Goal: Transaction & Acquisition: Purchase product/service

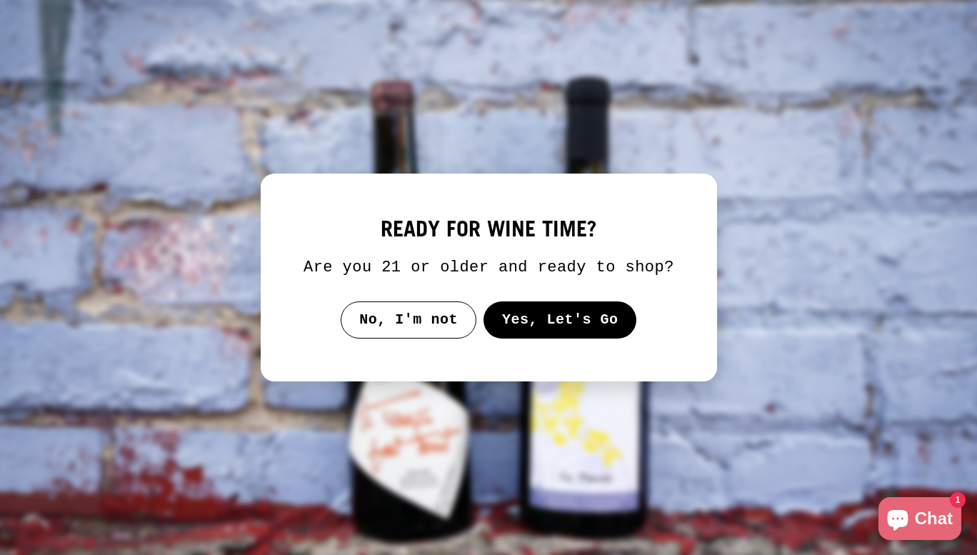
click at [546, 326] on button "Yes, Let's Go" at bounding box center [560, 319] width 154 height 37
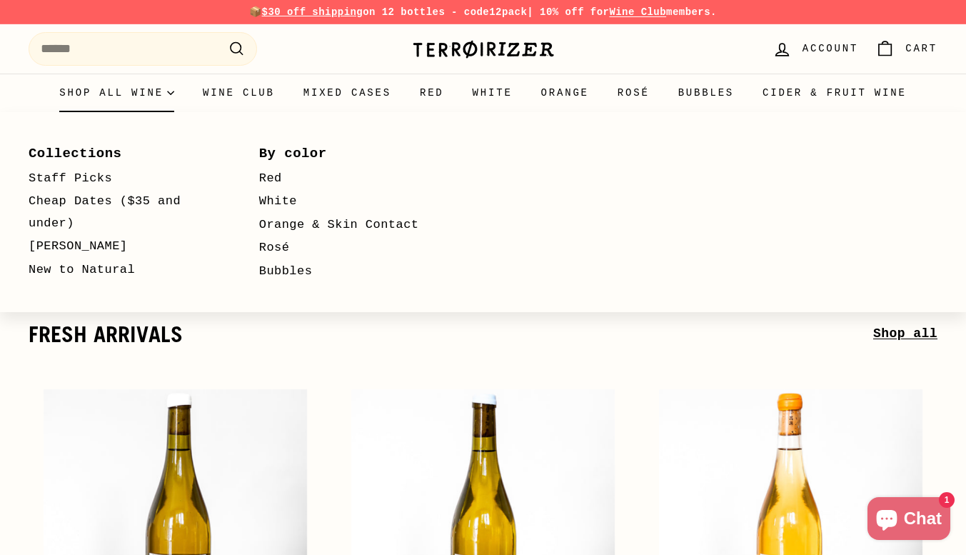
click at [171, 87] on summary "Shop all wine" at bounding box center [117, 93] width 144 height 39
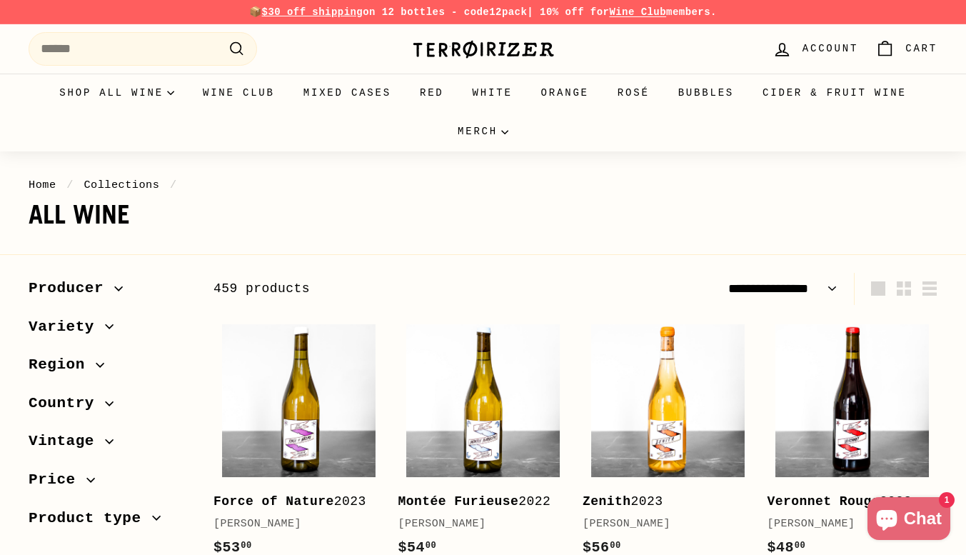
select select "**********"
click at [115, 289] on icon "button" at bounding box center [119, 288] width 8 height 4
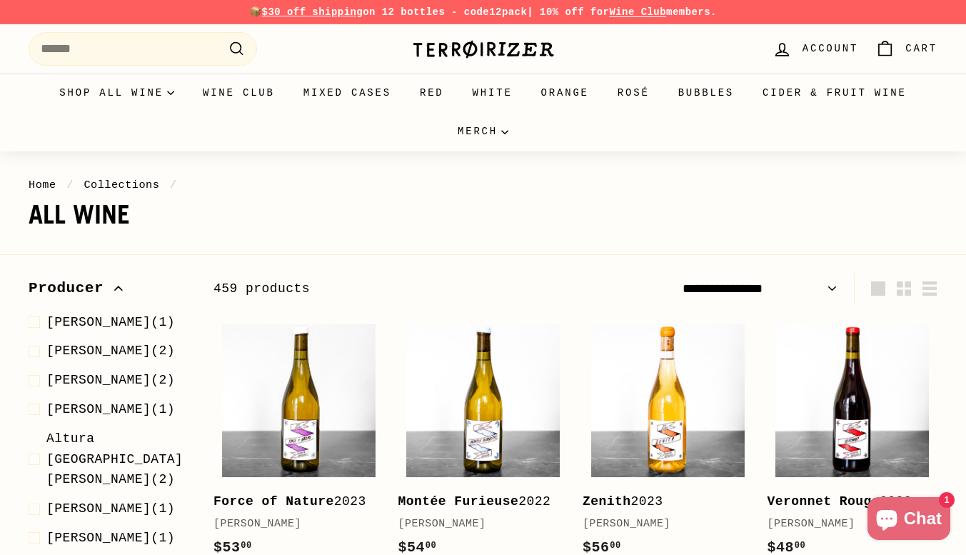
click at [101, 292] on span "Producer" at bounding box center [72, 288] width 86 height 24
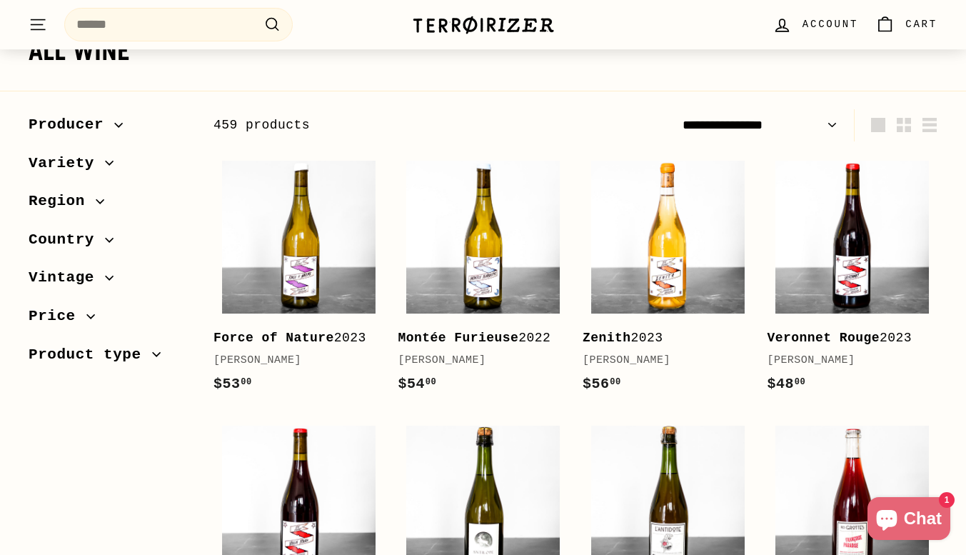
scroll to position [198, 0]
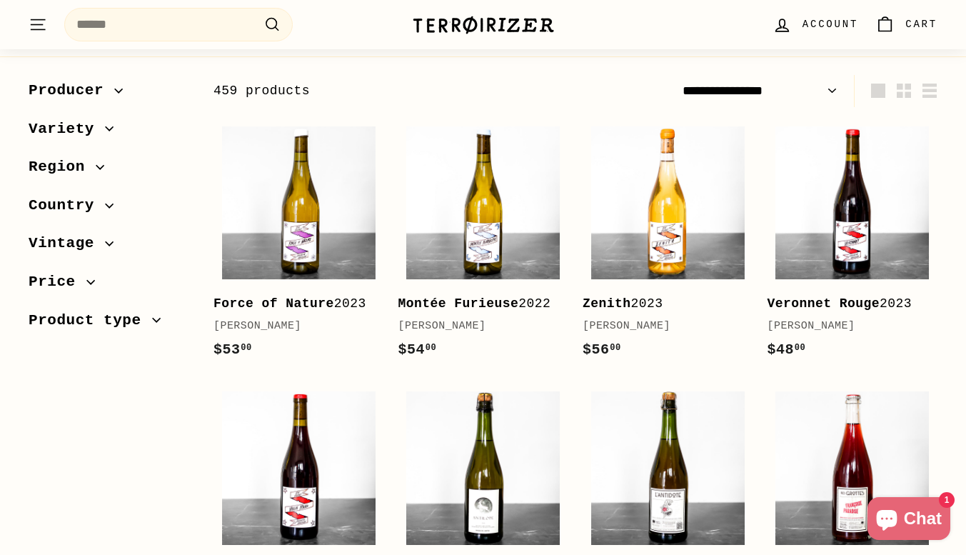
click at [99, 204] on span "Country" at bounding box center [67, 206] width 76 height 24
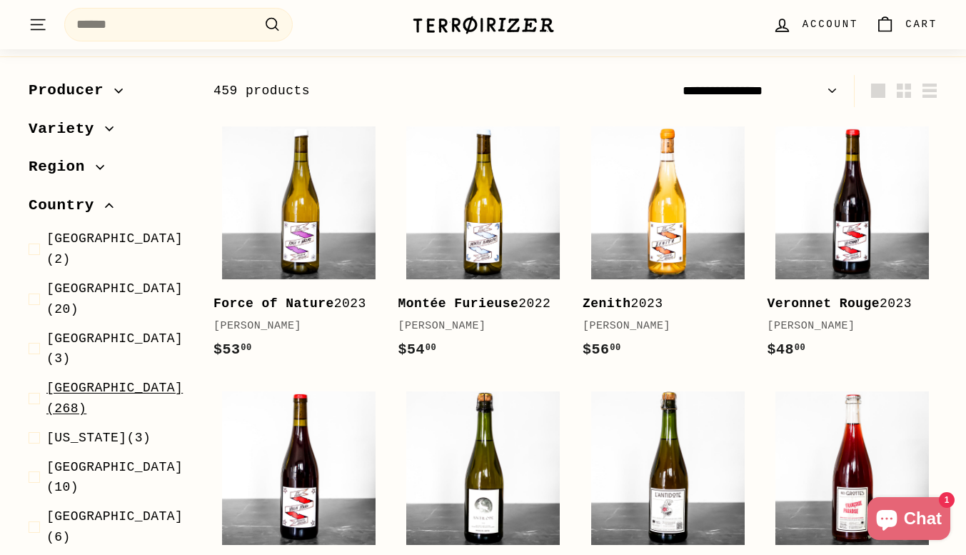
click at [111, 378] on span "France (268)" at bounding box center [118, 398] width 144 height 41
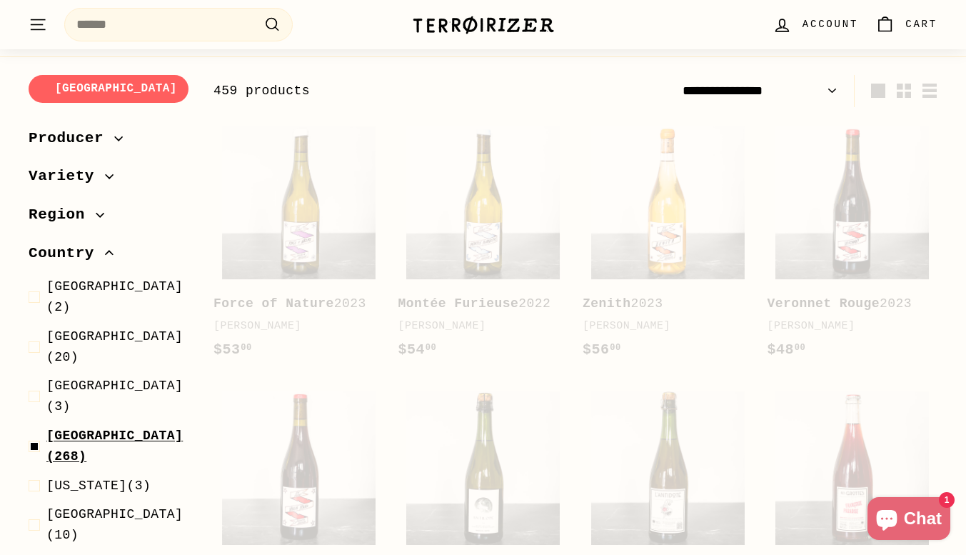
scroll to position [216, 0]
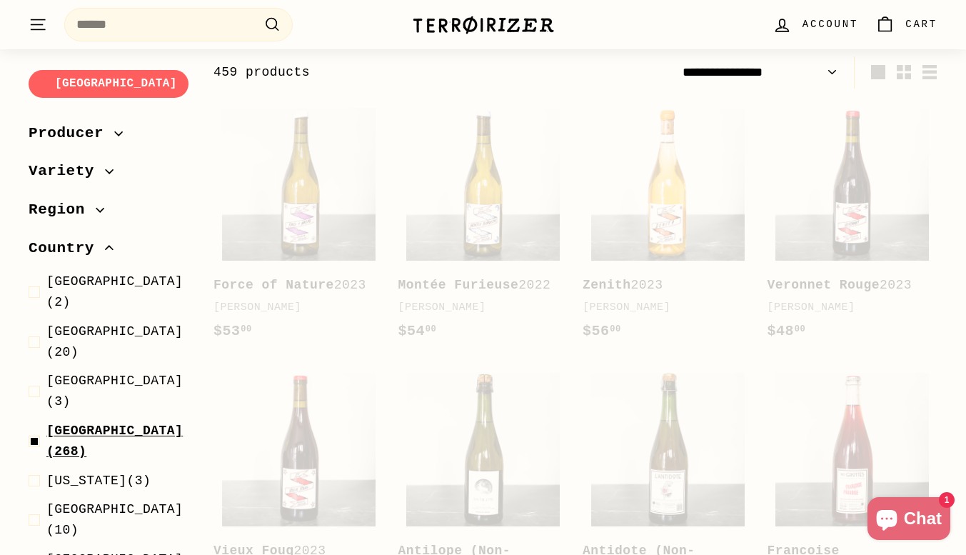
select select "**********"
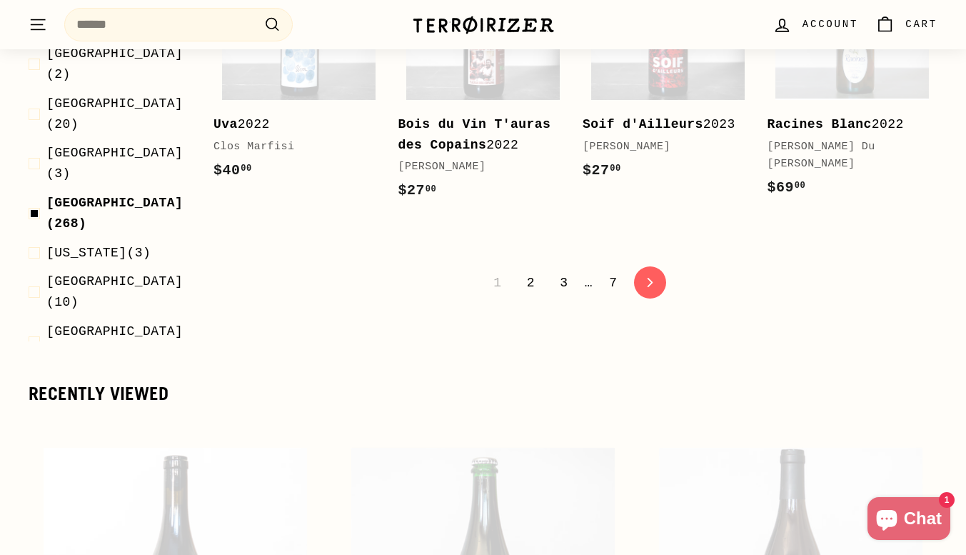
scroll to position [2902, 0]
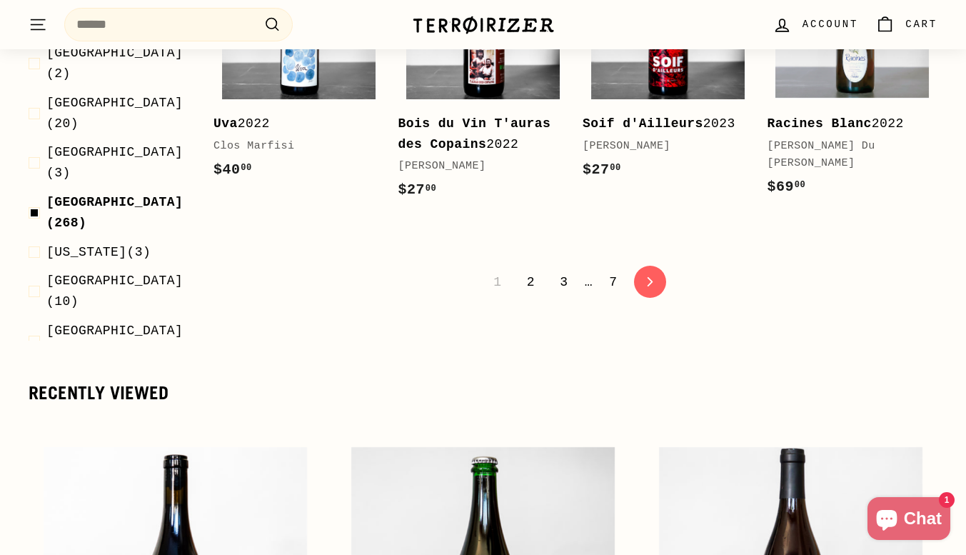
click at [528, 270] on link "2" at bounding box center [530, 282] width 25 height 24
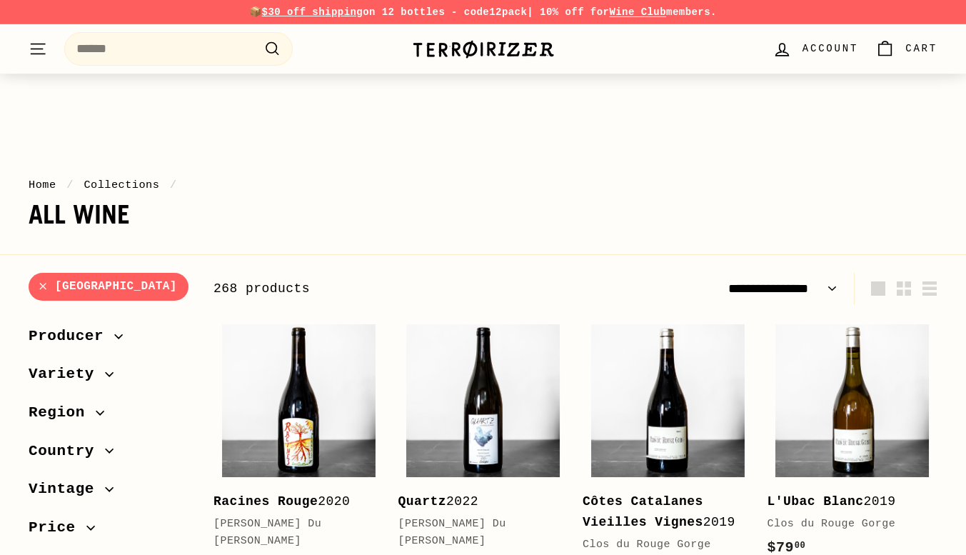
select select "**********"
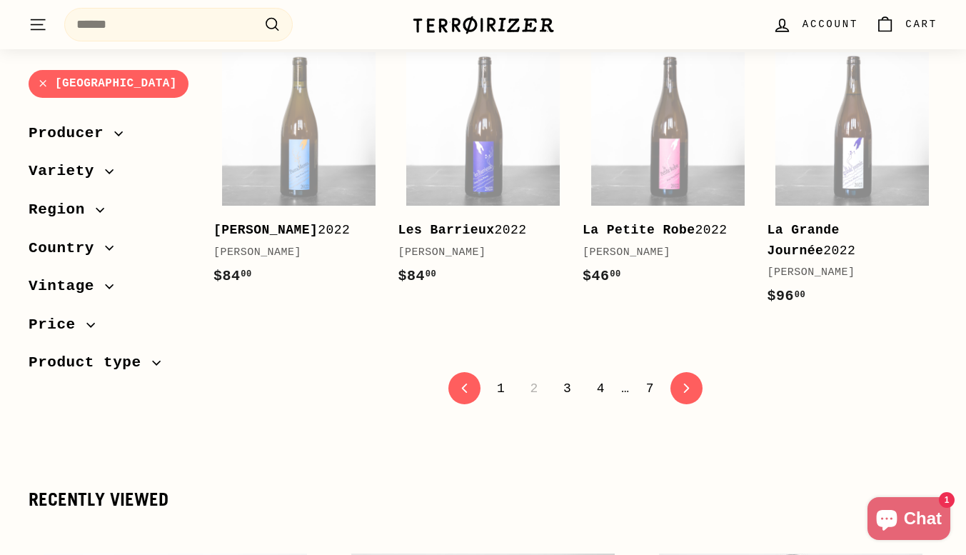
scroll to position [2848, 0]
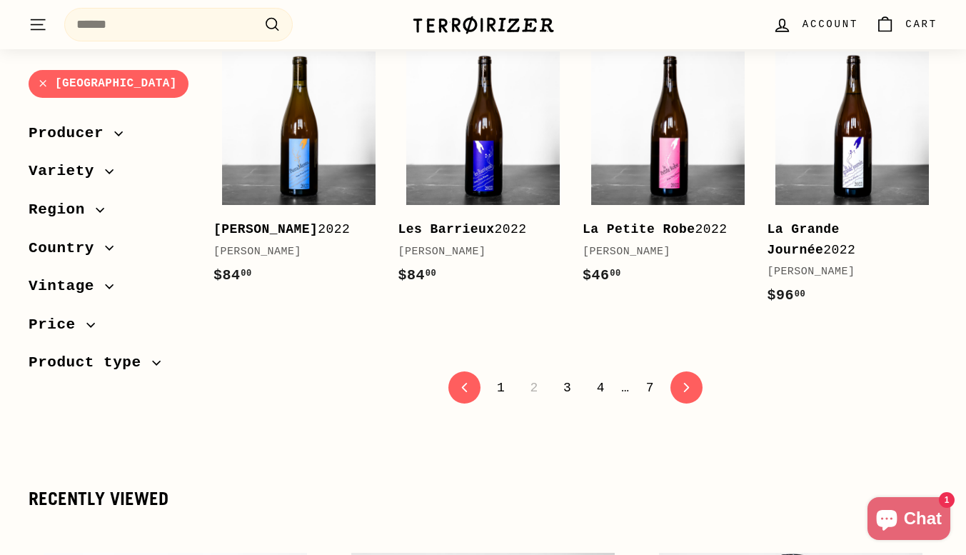
click at [576, 376] on link "3" at bounding box center [567, 388] width 25 height 24
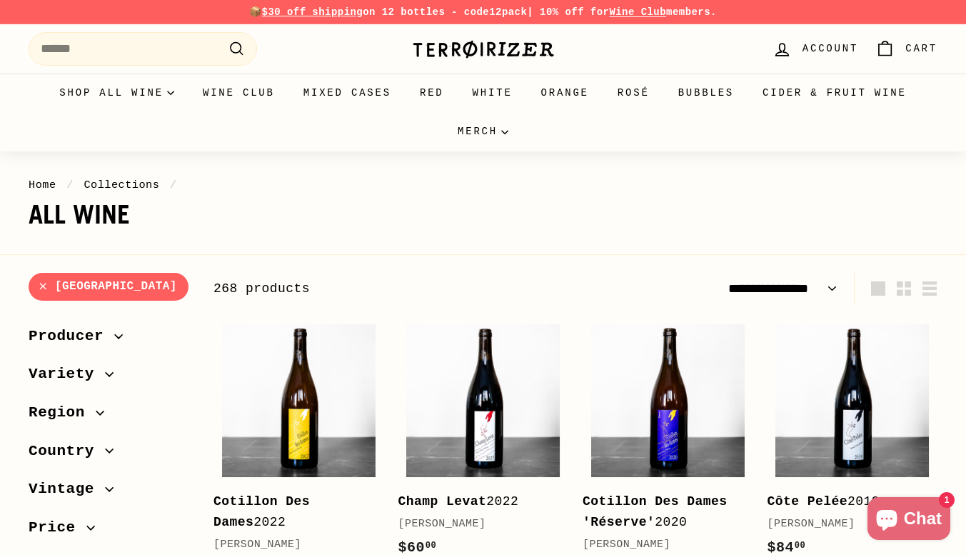
select select "**********"
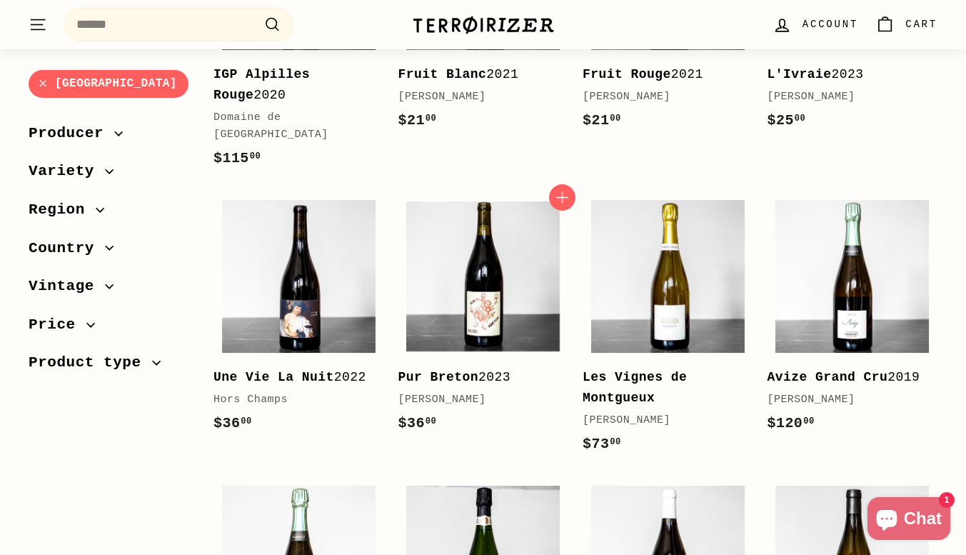
scroll to position [2707, 0]
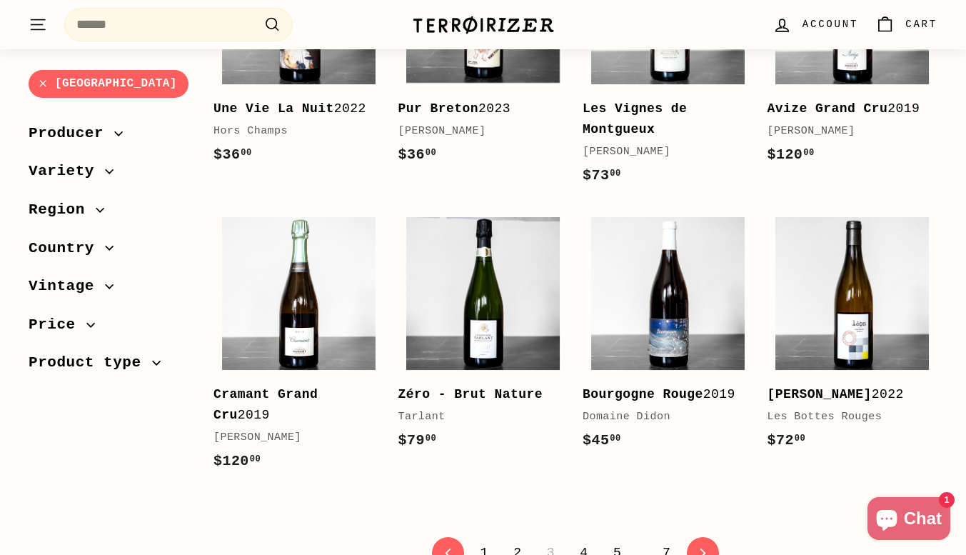
click at [582, 541] on link "4" at bounding box center [583, 553] width 25 height 24
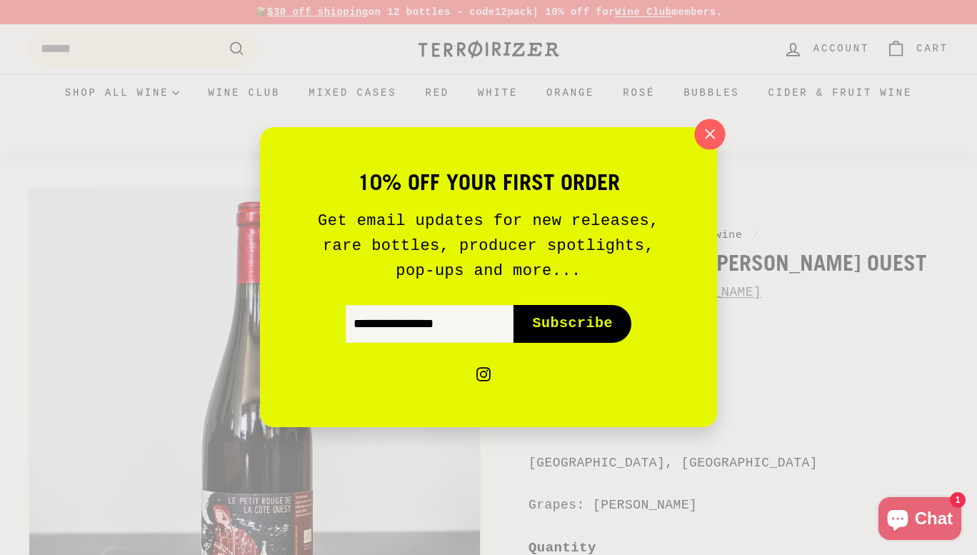
click at [708, 135] on icon "button" at bounding box center [709, 134] width 21 height 21
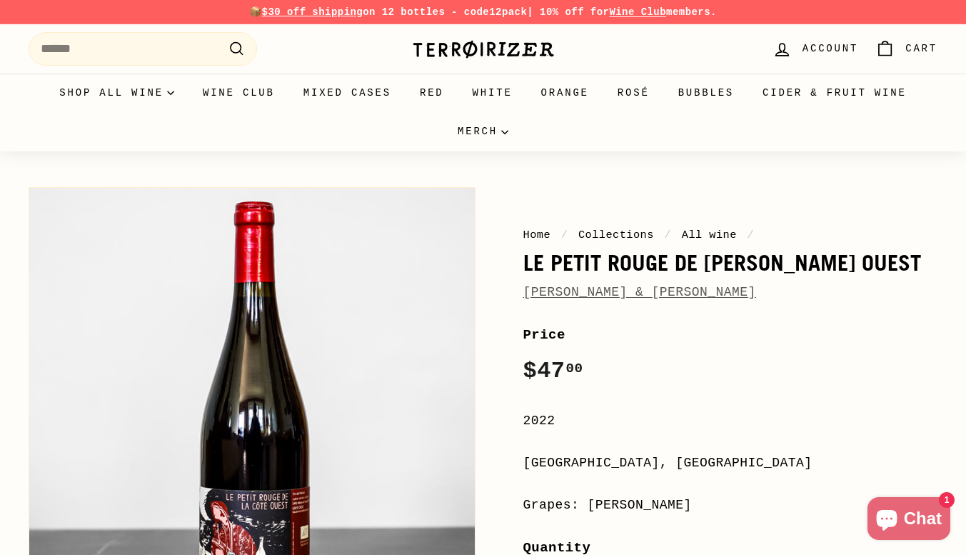
click at [616, 261] on h1 "Le Petit Rouge de [PERSON_NAME] Ouest" at bounding box center [730, 263] width 415 height 24
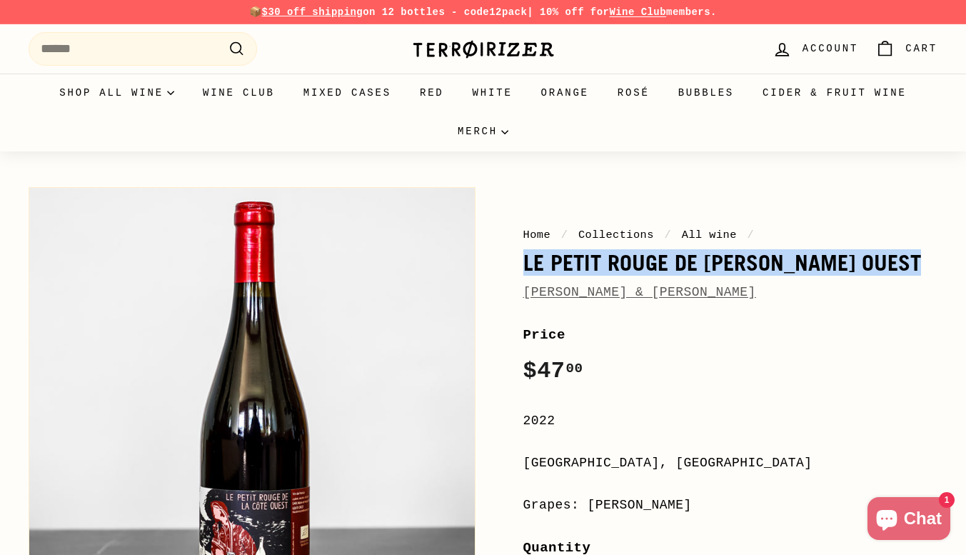
click at [616, 261] on h1 "Le Petit Rouge de [PERSON_NAME] Ouest" at bounding box center [730, 263] width 415 height 24
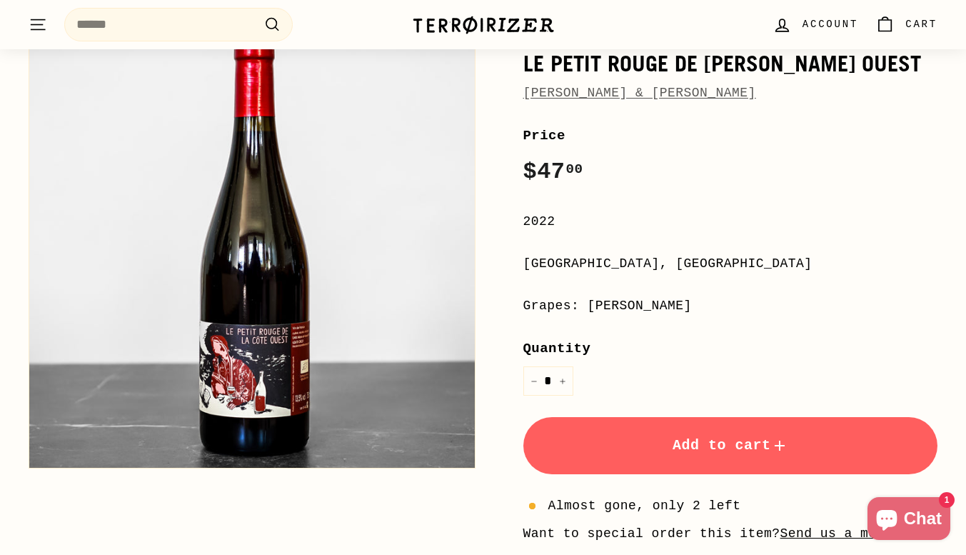
scroll to position [200, 0]
click at [691, 451] on span "Add to cart" at bounding box center [731, 444] width 116 height 16
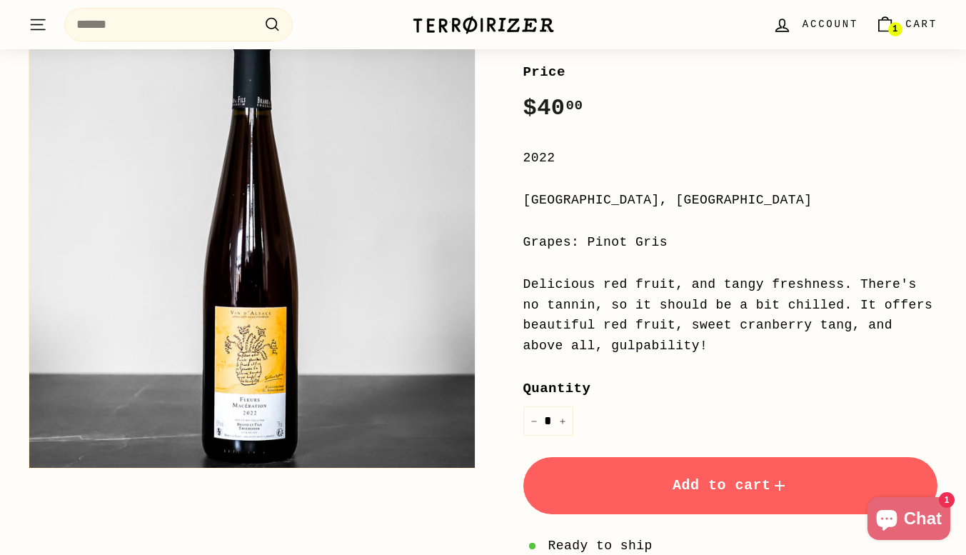
scroll to position [26, 0]
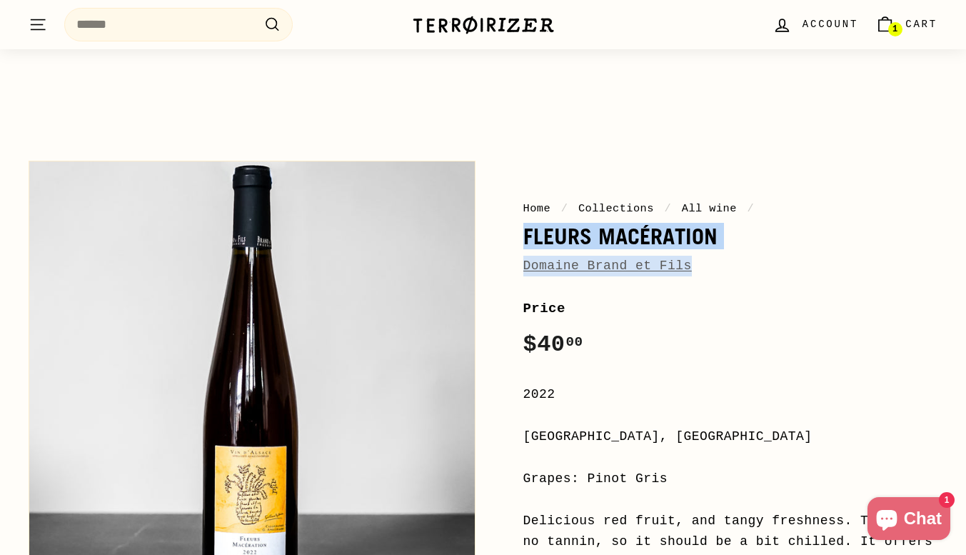
drag, startPoint x: 518, startPoint y: 231, endPoint x: 676, endPoint y: 269, distance: 161.6
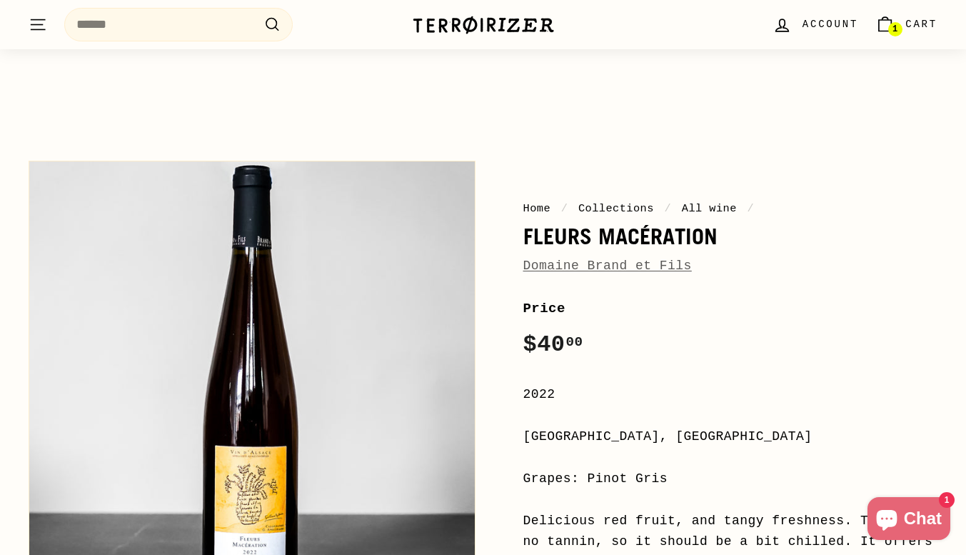
click at [804, 322] on div "Price Regular price $40 00 $40.00 /" at bounding box center [730, 331] width 415 height 66
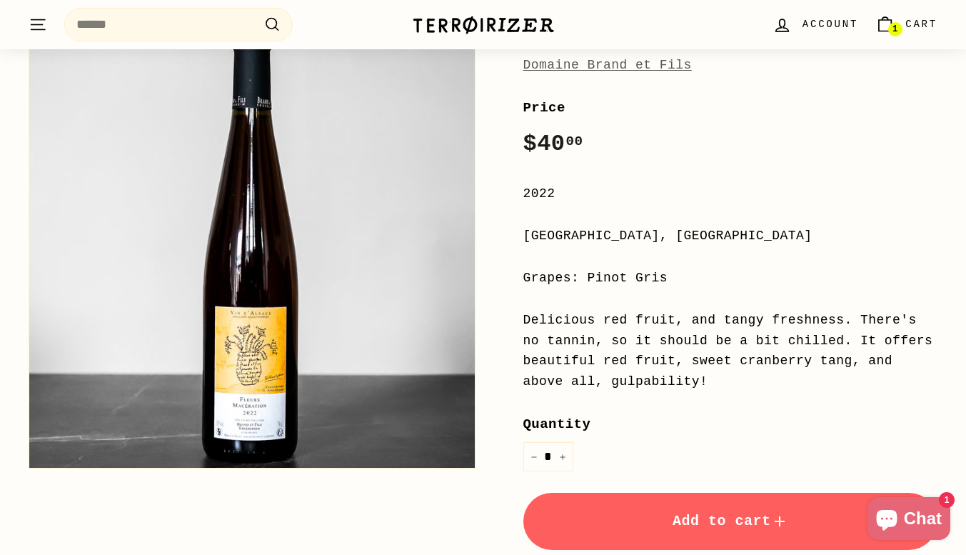
scroll to position [427, 0]
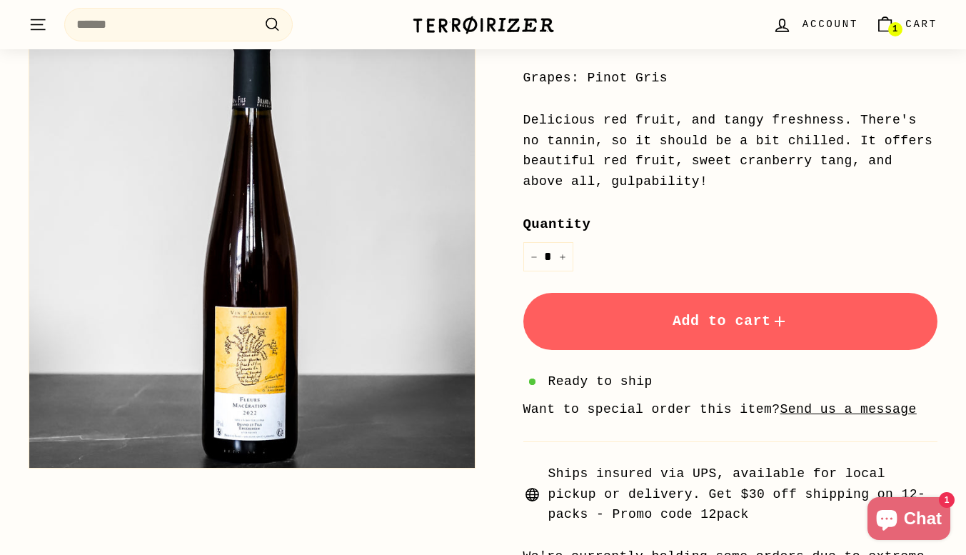
click at [703, 324] on span "Add to cart" at bounding box center [731, 321] width 116 height 16
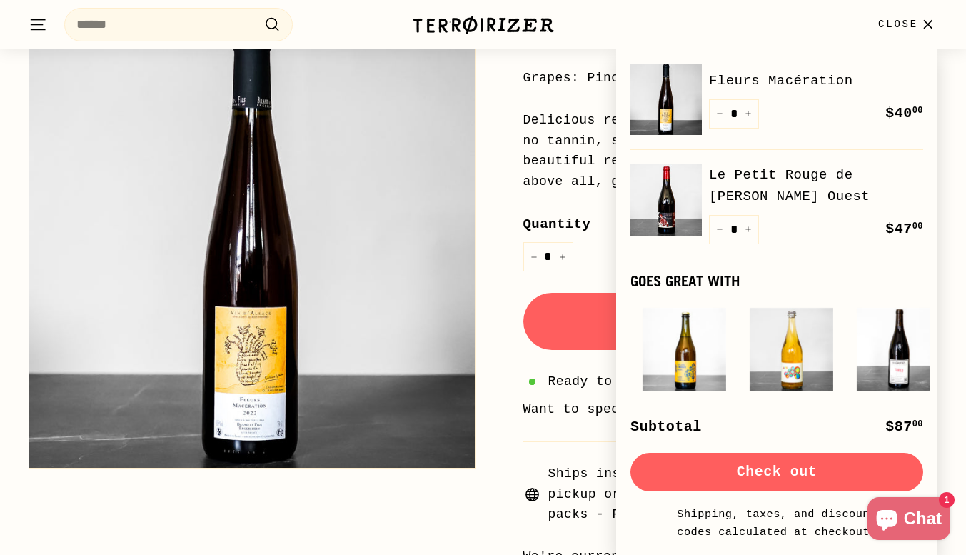
click at [566, 472] on span "Ships insured via UPS, available for local pickup or delivery. Get $30 off ship…" at bounding box center [743, 493] width 390 height 61
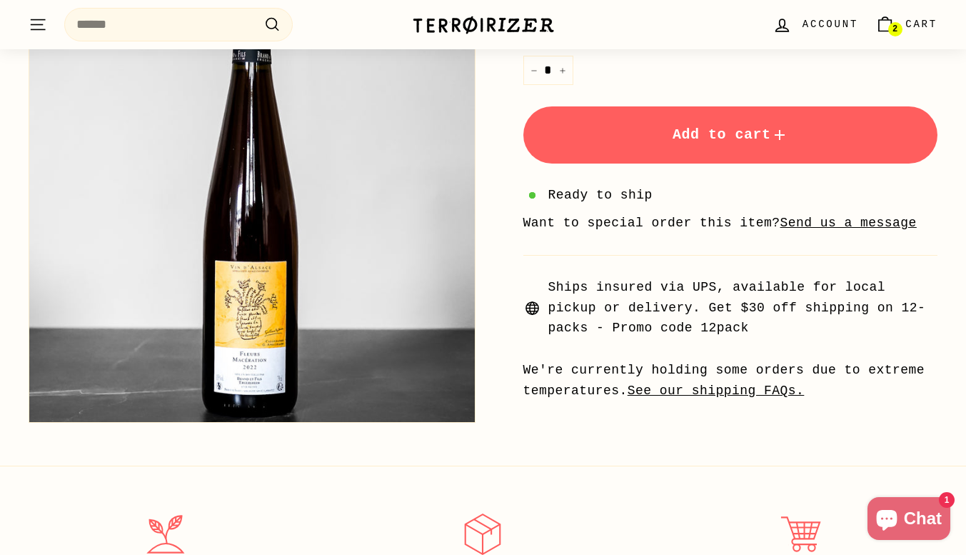
scroll to position [631, 0]
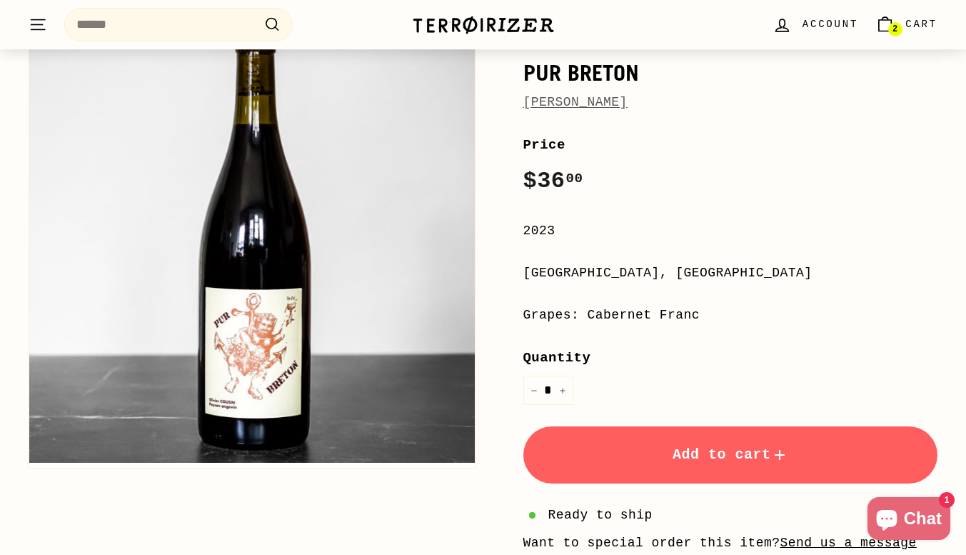
scroll to position [191, 0]
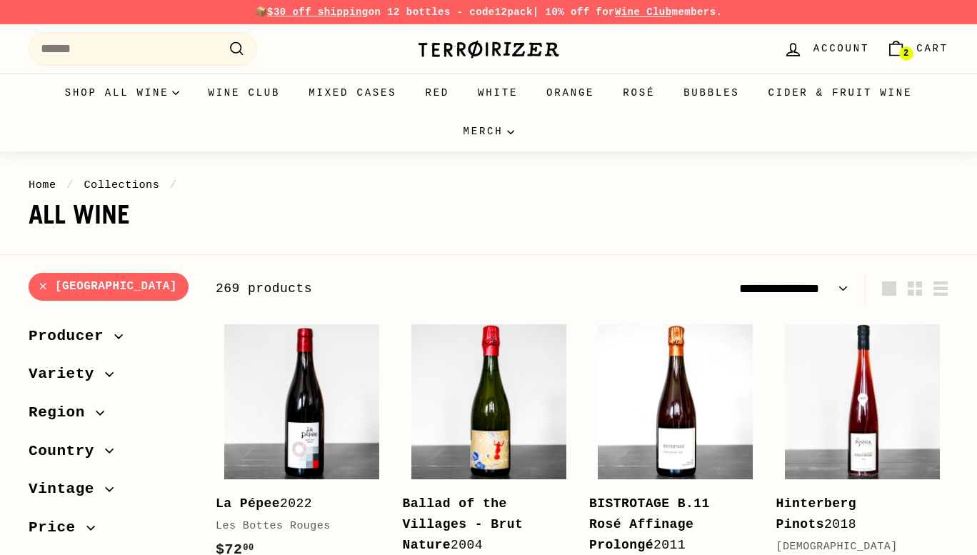
select select "**********"
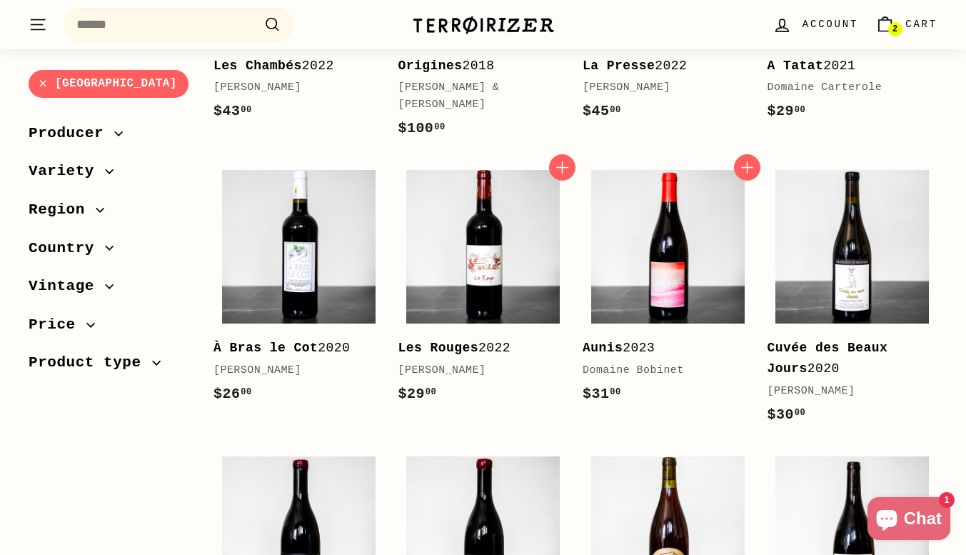
scroll to position [2796, 0]
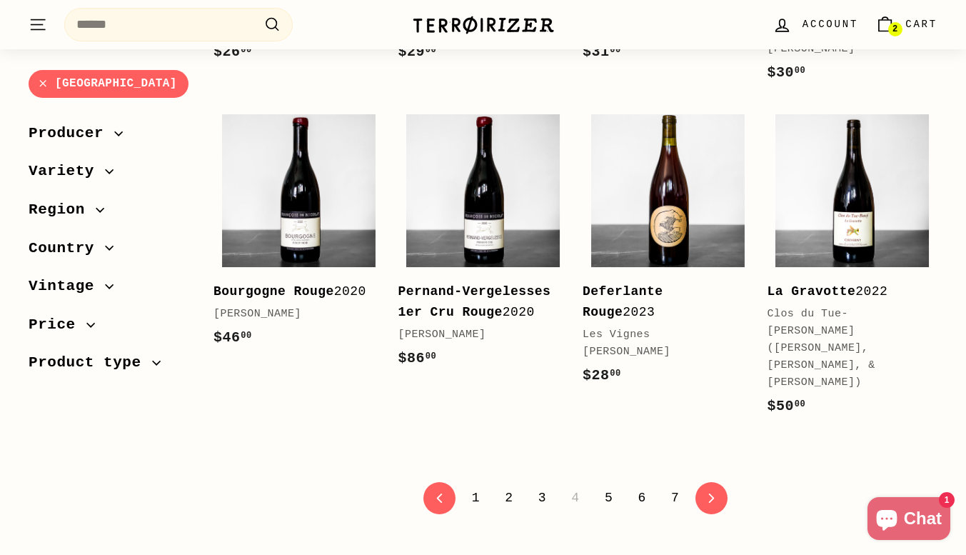
click at [608, 486] on link "5" at bounding box center [608, 498] width 25 height 24
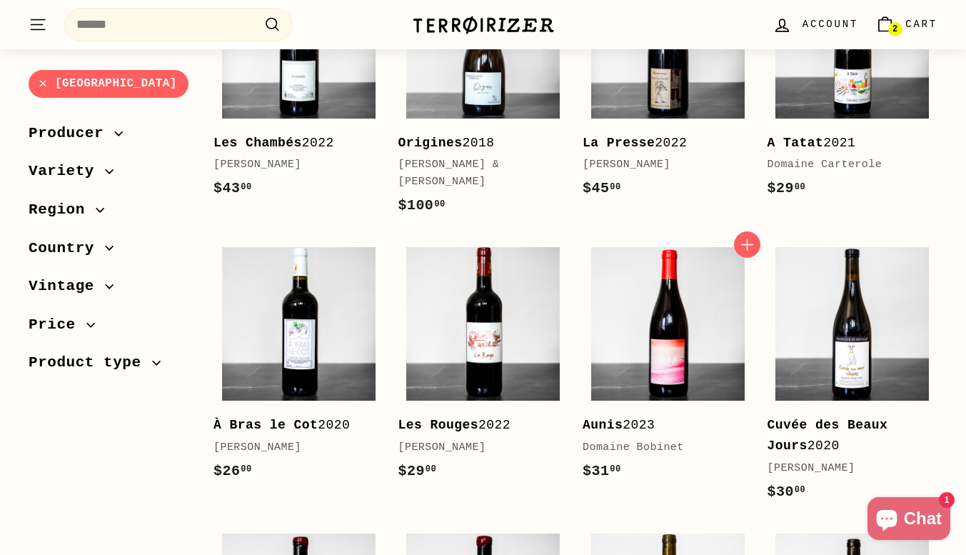
scroll to position [2015, 0]
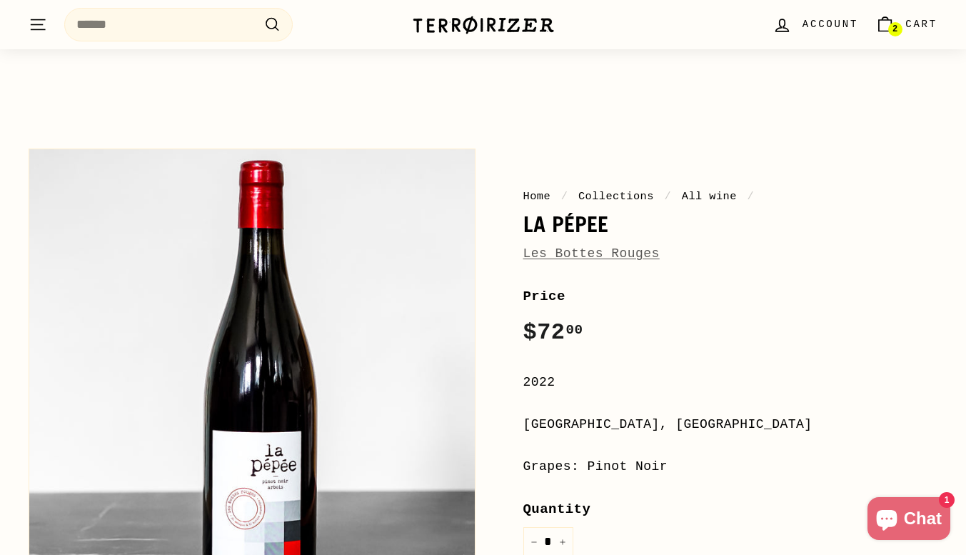
scroll to position [37, 0]
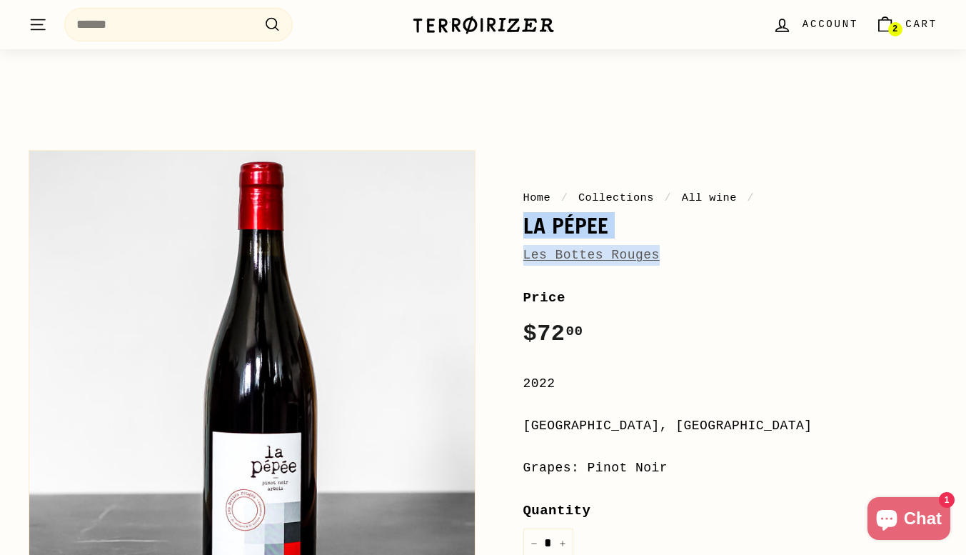
drag, startPoint x: 517, startPoint y: 224, endPoint x: 657, endPoint y: 252, distance: 142.9
click at [657, 252] on div "Home / Collections / All wine / La Pépee Les Bottes Rouges Price Regular price …" at bounding box center [714, 508] width 447 height 731
click at [692, 286] on div "Home / Collections / All wine / La Pépee Les Bottes Rouges Price Regular price …" at bounding box center [714, 508] width 447 height 731
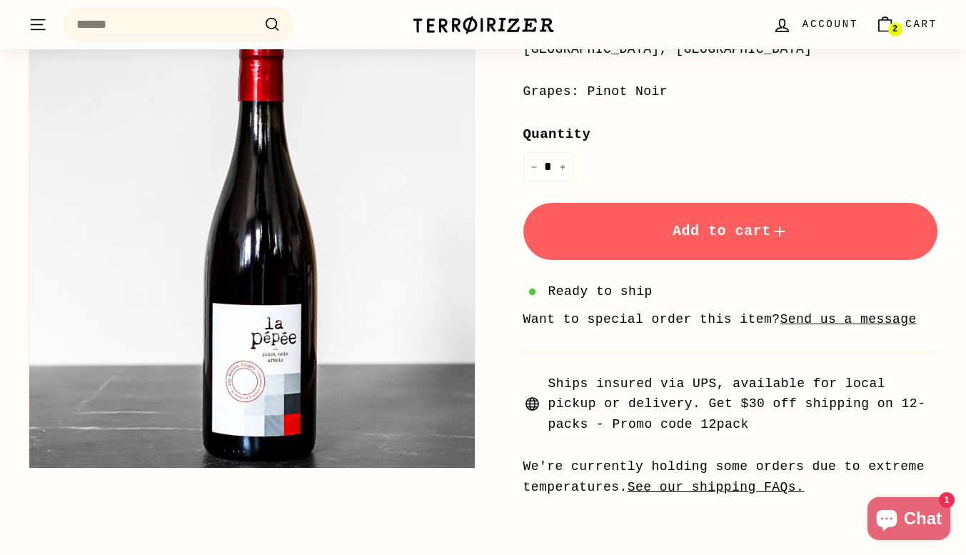
scroll to position [413, 0]
click at [702, 253] on button "Add to cart" at bounding box center [730, 232] width 415 height 57
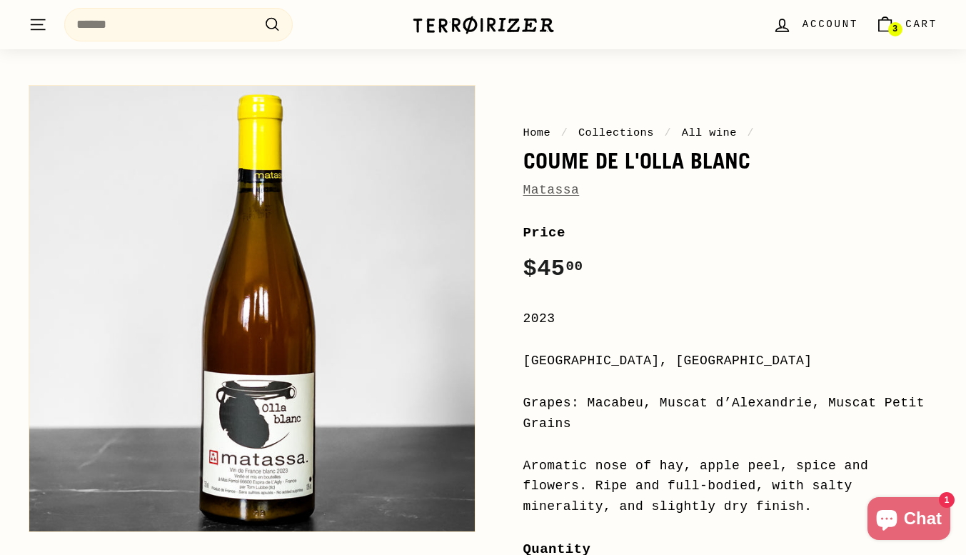
scroll to position [103, 0]
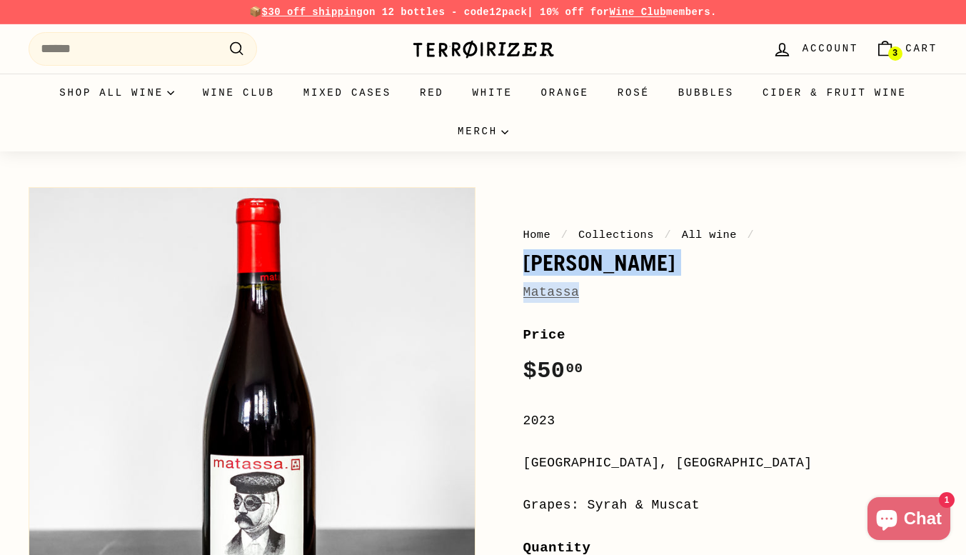
drag, startPoint x: 517, startPoint y: 261, endPoint x: 581, endPoint y: 292, distance: 71.5
click at [581, 292] on div "Home / Collections / All wine / [PERSON_NAME] Price Regular price $50 00 $50.00…" at bounding box center [714, 545] width 447 height 731
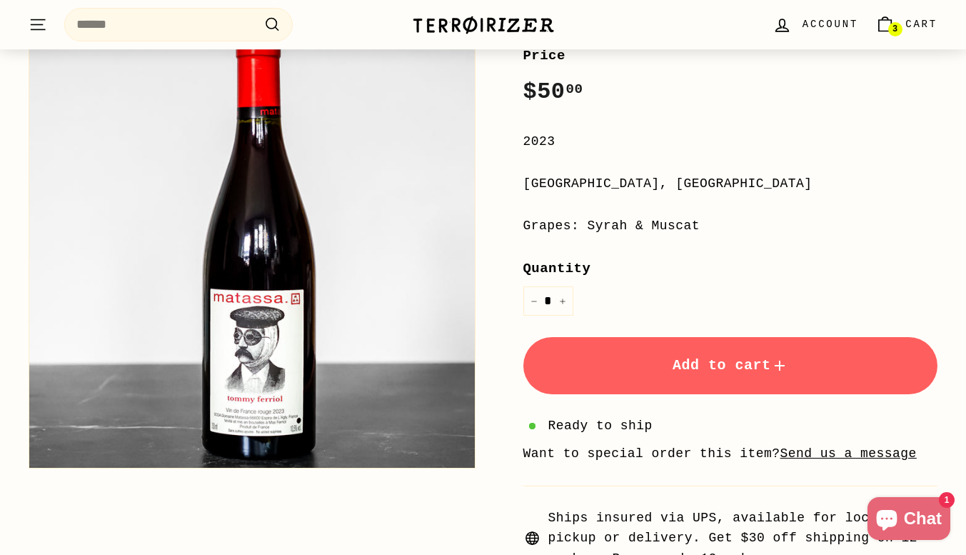
scroll to position [280, 0]
click at [703, 371] on span "Add to cart" at bounding box center [731, 364] width 116 height 16
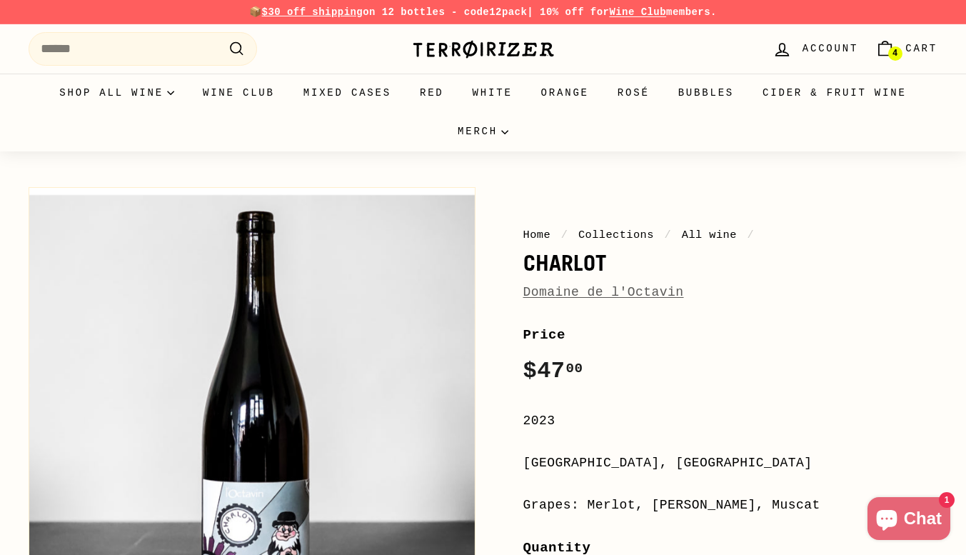
scroll to position [97, 0]
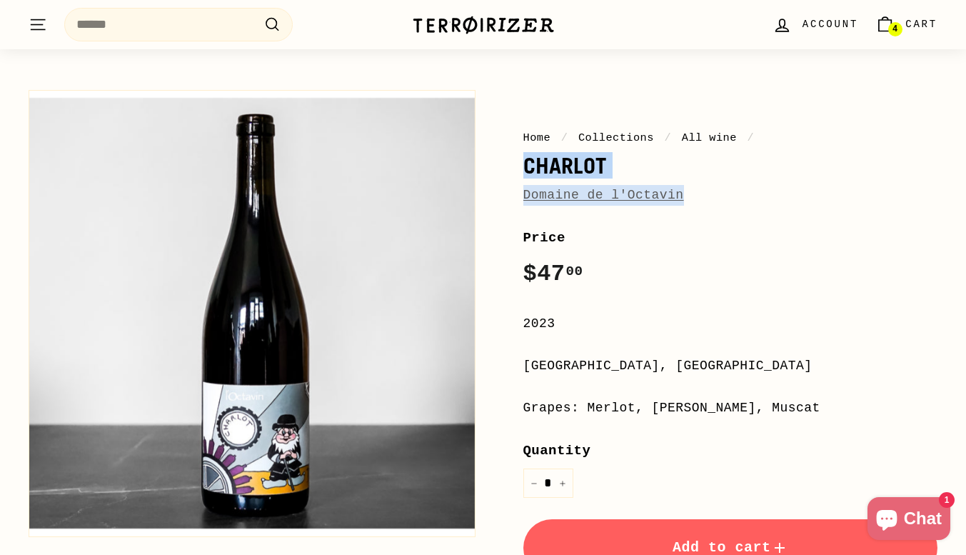
drag, startPoint x: 533, startPoint y: 155, endPoint x: 692, endPoint y: 192, distance: 163.5
click at [692, 192] on div "Home / Collections / All wine / [PERSON_NAME] Domaine de l'Octavin Price Regula…" at bounding box center [714, 448] width 447 height 731
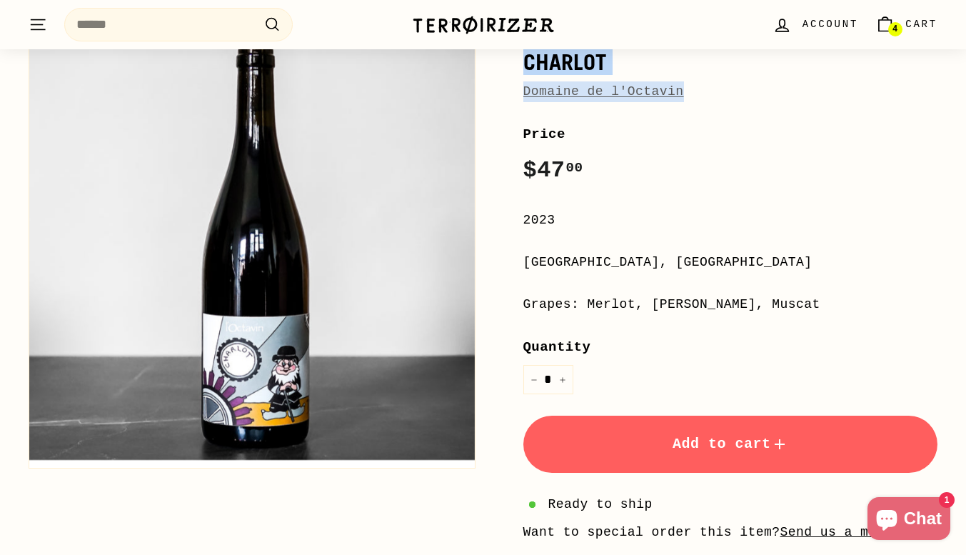
scroll to position [201, 0]
click at [719, 437] on span "Add to cart" at bounding box center [731, 443] width 116 height 16
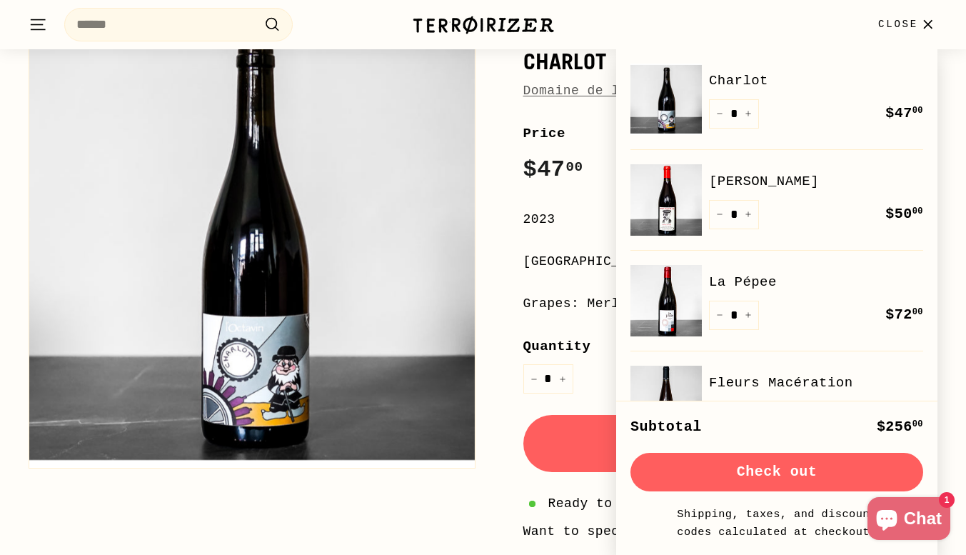
click at [566, 281] on div "**********" at bounding box center [730, 416] width 415 height 587
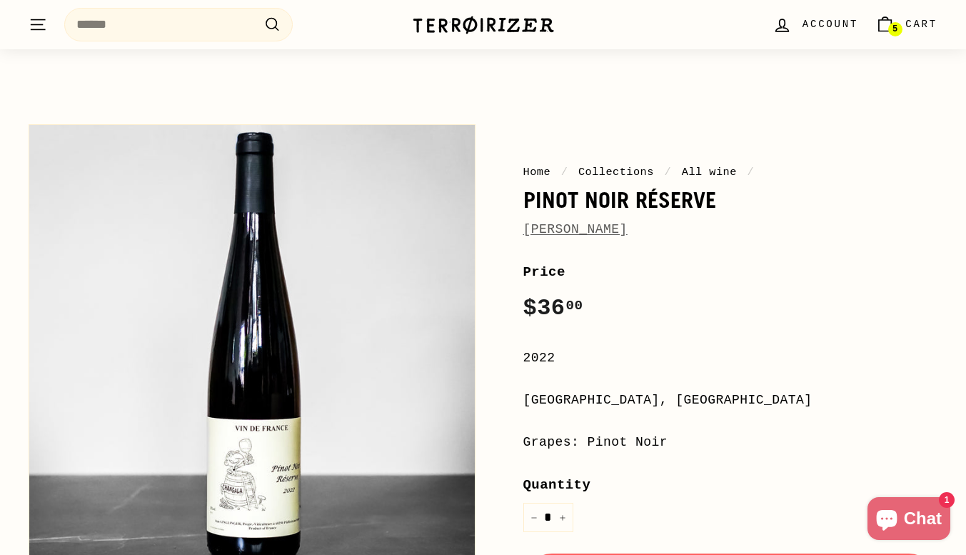
scroll to position [61, 0]
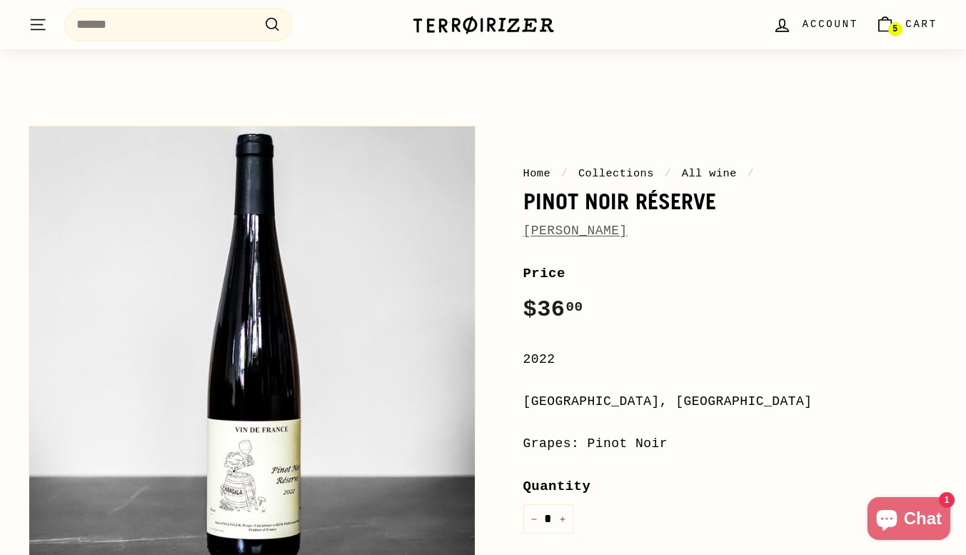
drag, startPoint x: 515, startPoint y: 199, endPoint x: 706, endPoint y: 230, distance: 193.8
click at [706, 230] on div "Home / Collections / All wine / Pinot Noir Réserve [PERSON_NAME] Price Regular …" at bounding box center [714, 484] width 447 height 731
click at [843, 344] on div "**********" at bounding box center [730, 556] width 415 height 587
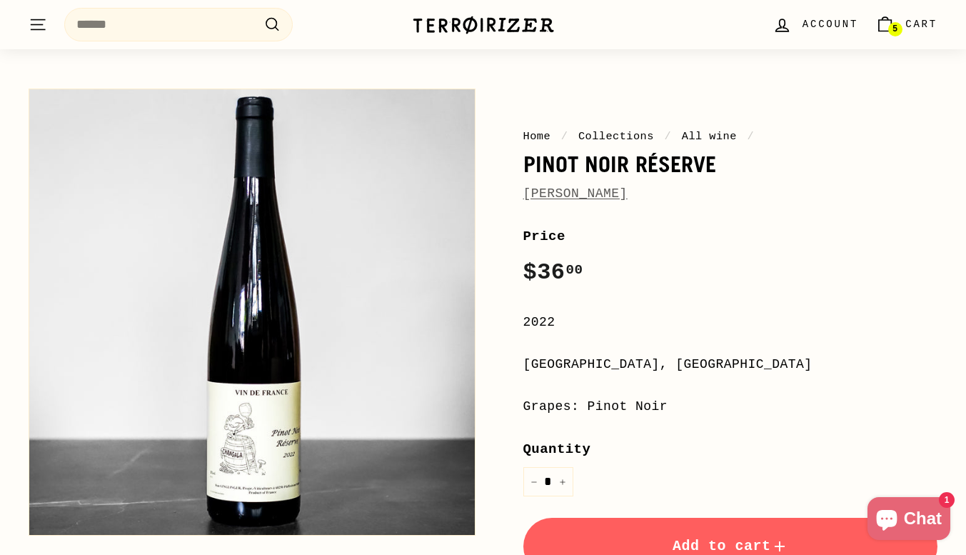
scroll to position [215, 0]
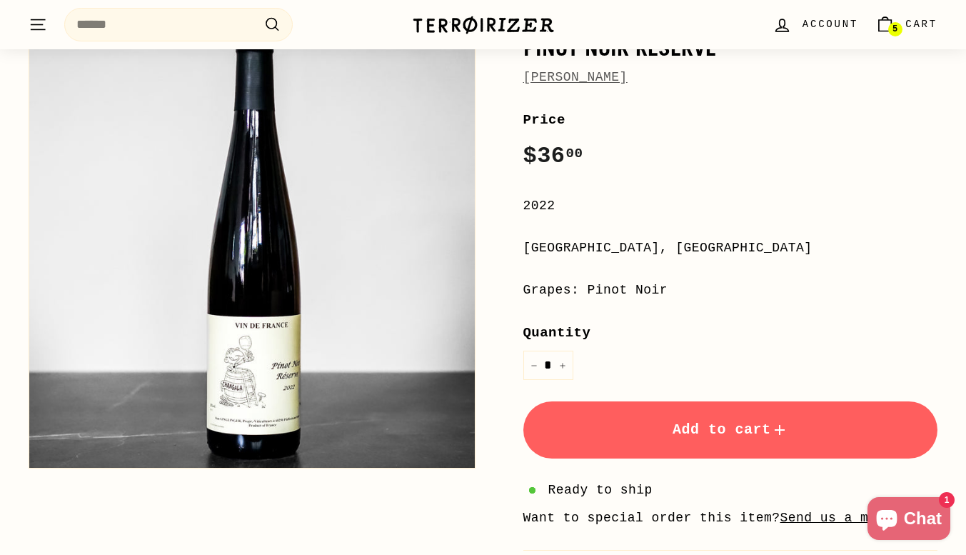
click at [708, 430] on span "Add to cart" at bounding box center [731, 429] width 116 height 16
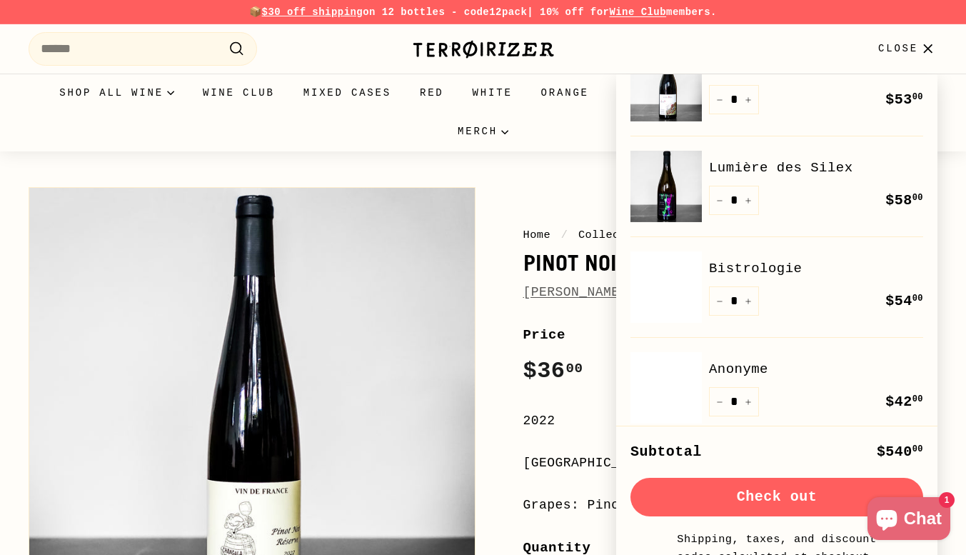
scroll to position [0, 0]
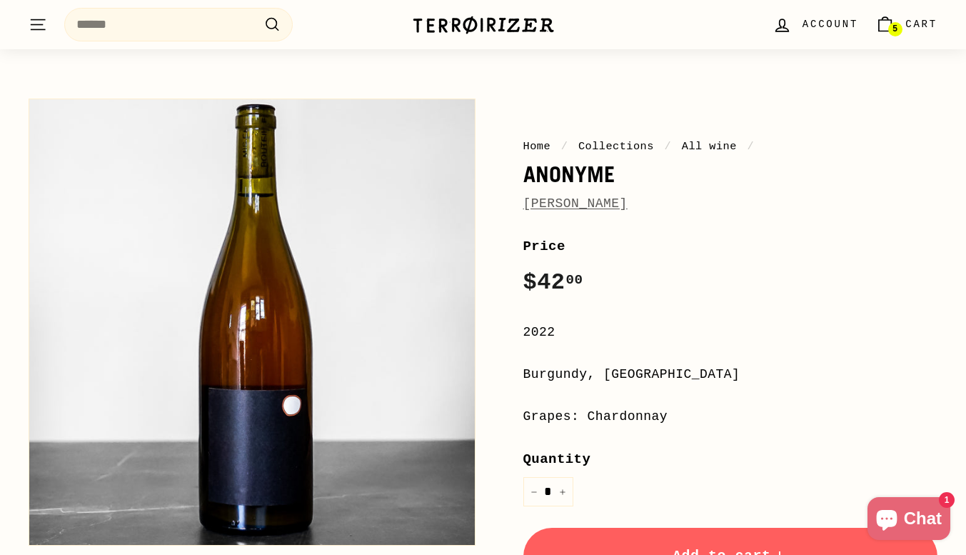
scroll to position [89, 0]
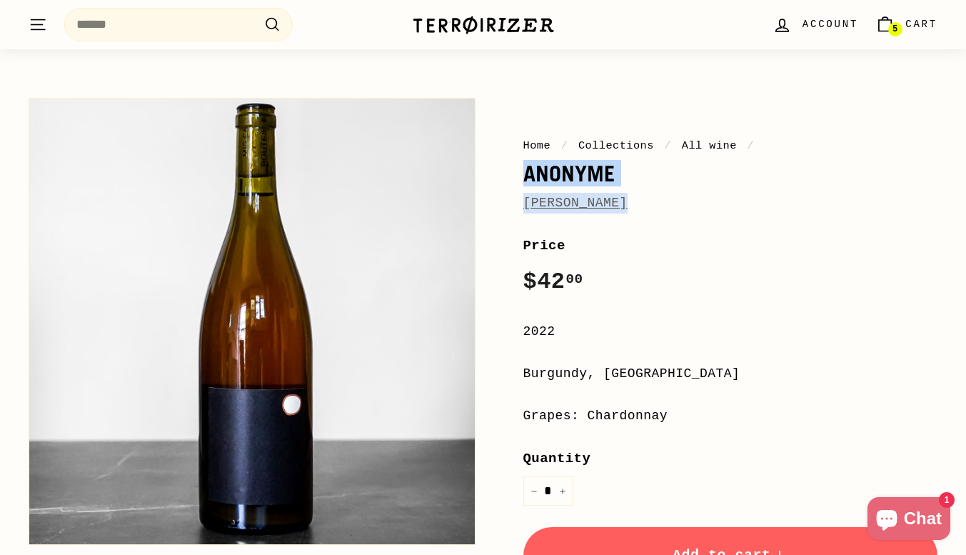
drag, startPoint x: 514, startPoint y: 168, endPoint x: 636, endPoint y: 191, distance: 124.4
click at [636, 191] on div "Home / Collections / All wine / Anonyme [PERSON_NAME] Price Regular price $42 0…" at bounding box center [714, 456] width 447 height 731
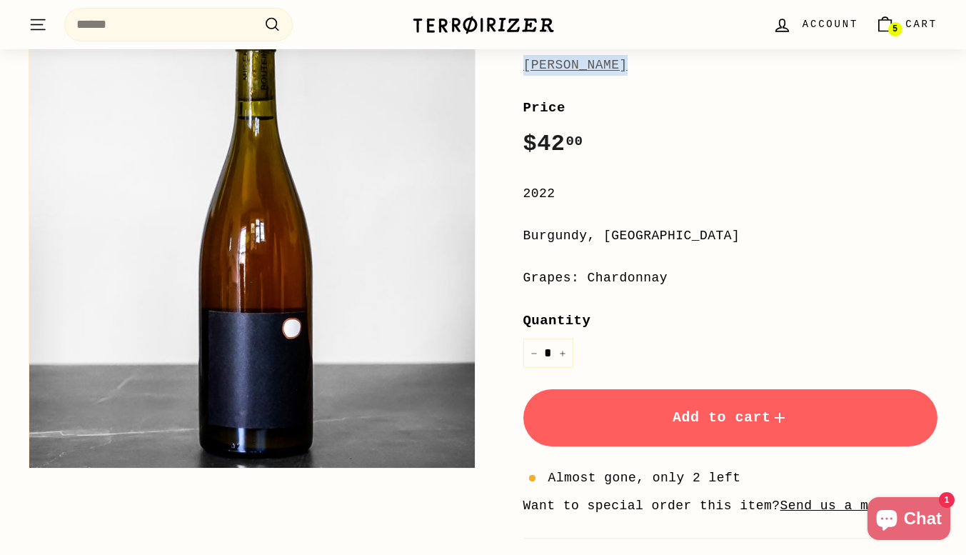
scroll to position [229, 0]
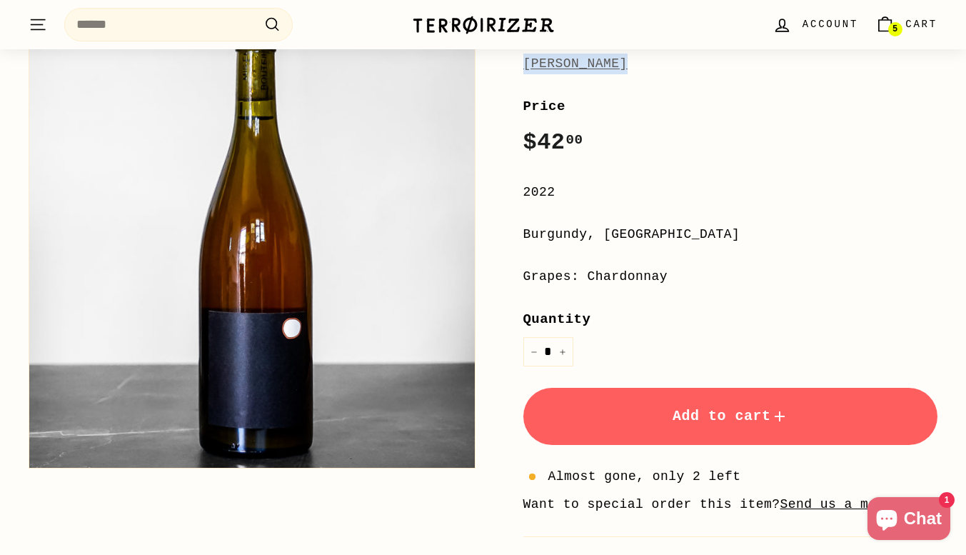
click at [716, 401] on button "Add to cart" at bounding box center [730, 416] width 415 height 57
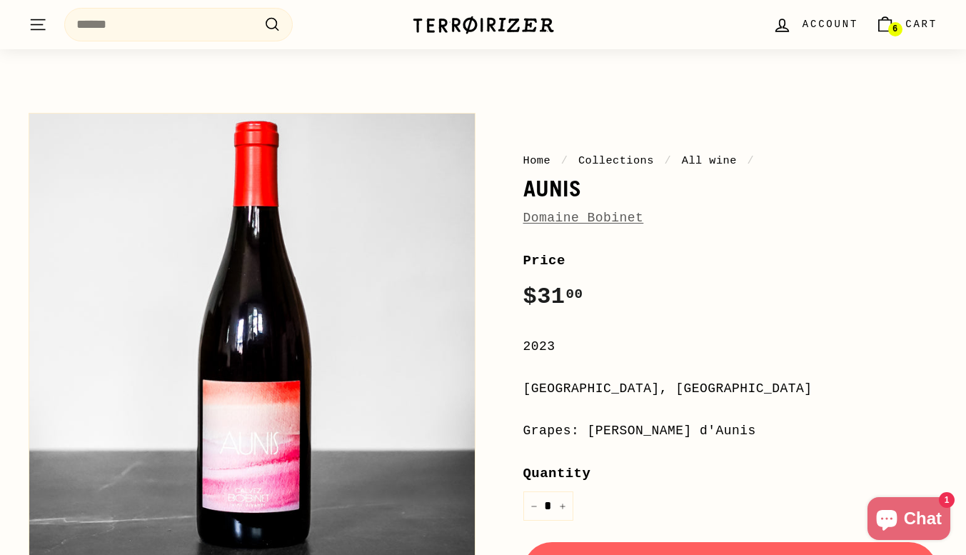
scroll to position [74, 0]
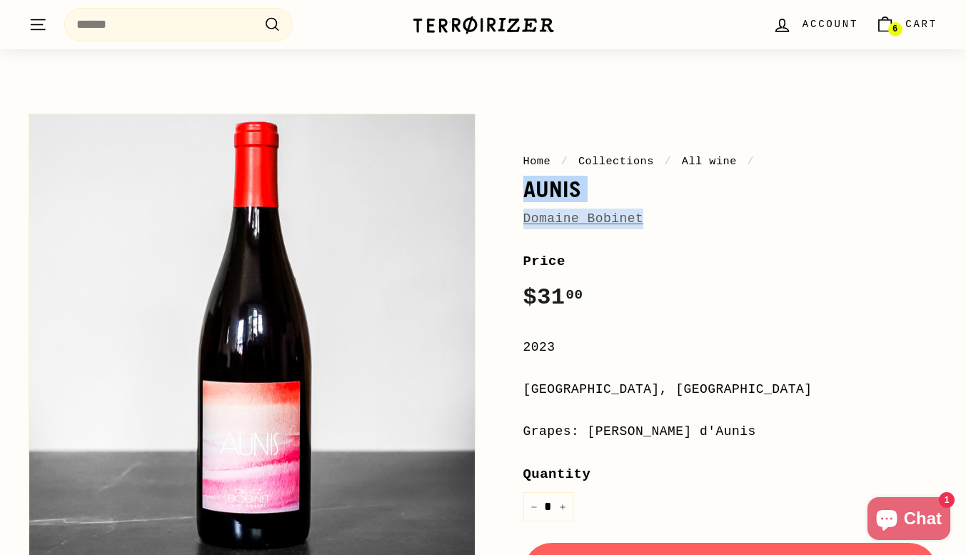
drag, startPoint x: 516, startPoint y: 192, endPoint x: 657, endPoint y: 226, distance: 144.8
click at [657, 226] on div "Home / Collections / All wine / Aunis Domaine Bobinet Price Regular price $31 0…" at bounding box center [714, 471] width 447 height 731
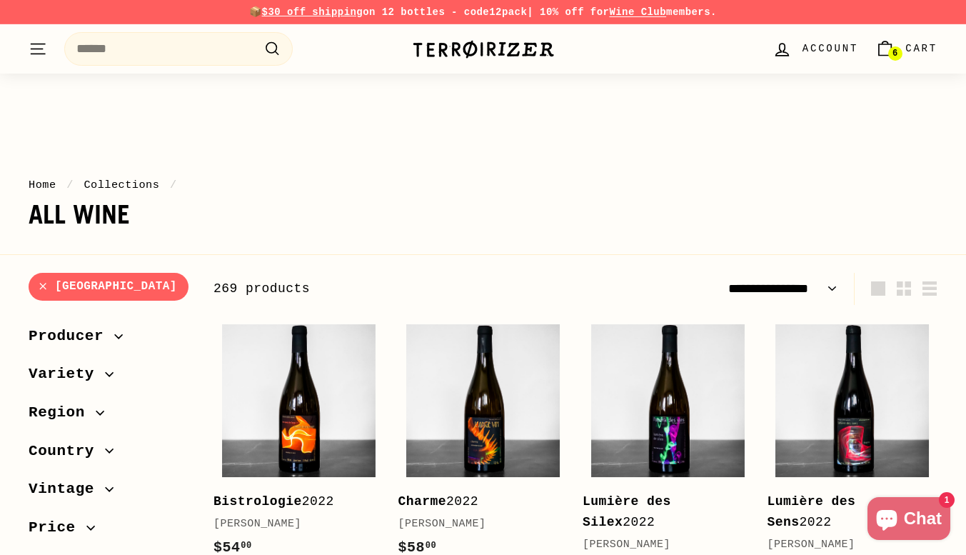
select select "**********"
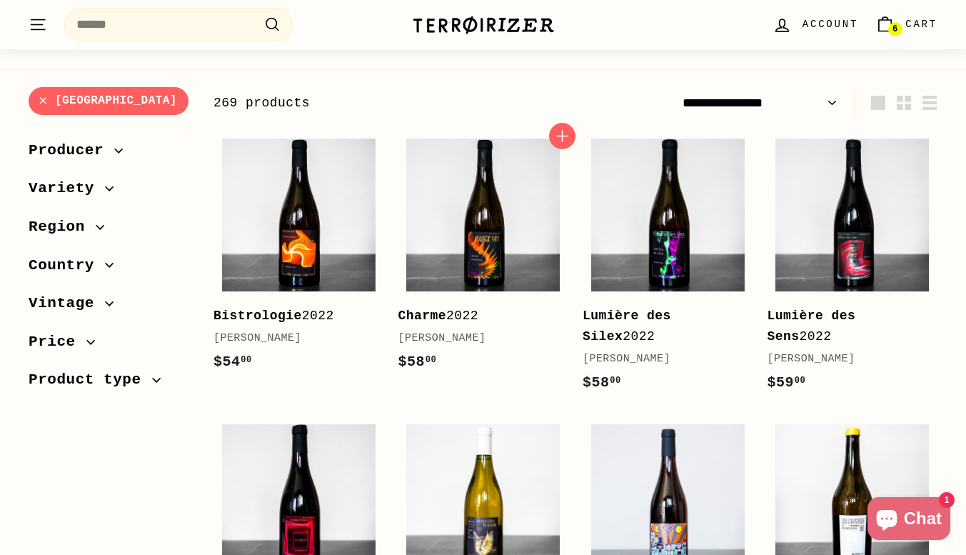
scroll to position [186, 0]
drag, startPoint x: 428, startPoint y: 316, endPoint x: 668, endPoint y: 314, distance: 240.0
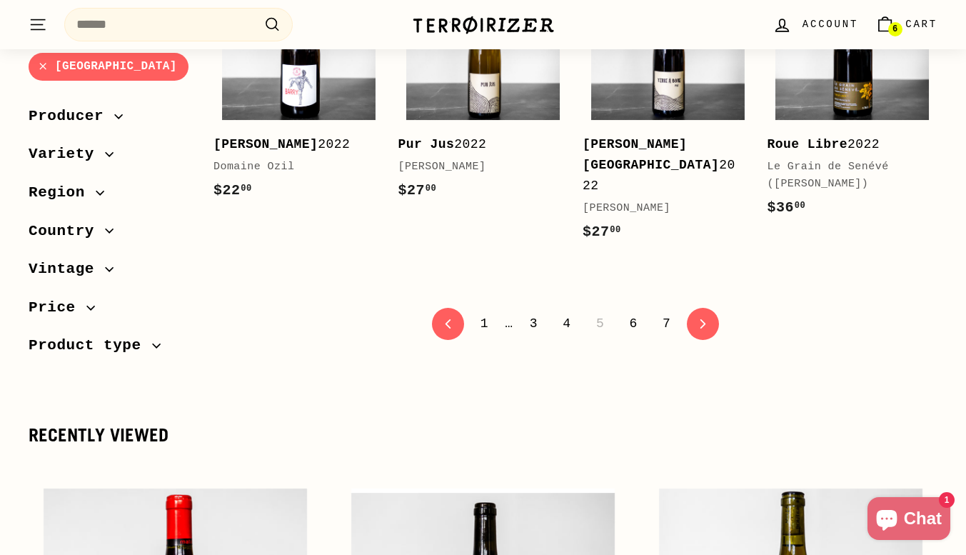
scroll to position [3001, 0]
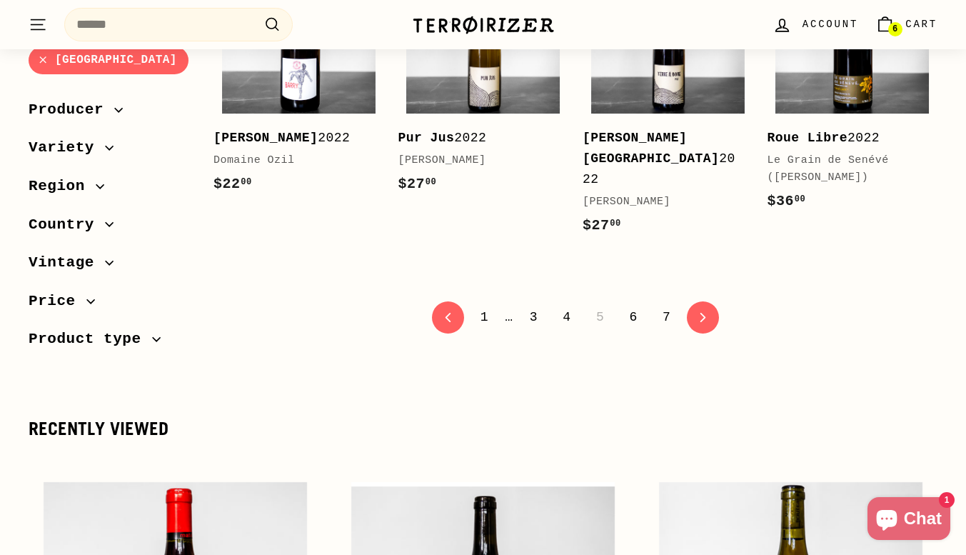
click at [633, 305] on link "6" at bounding box center [633, 317] width 25 height 24
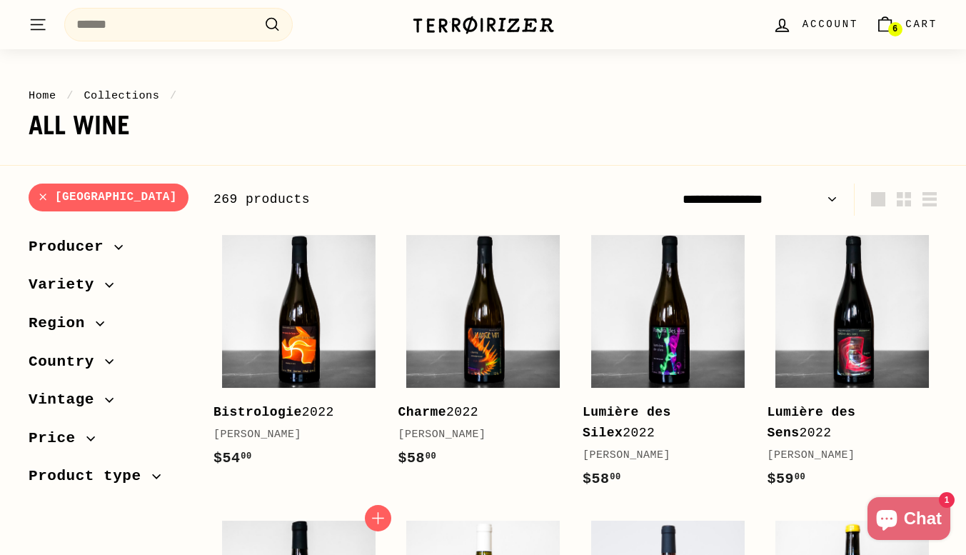
scroll to position [94, 0]
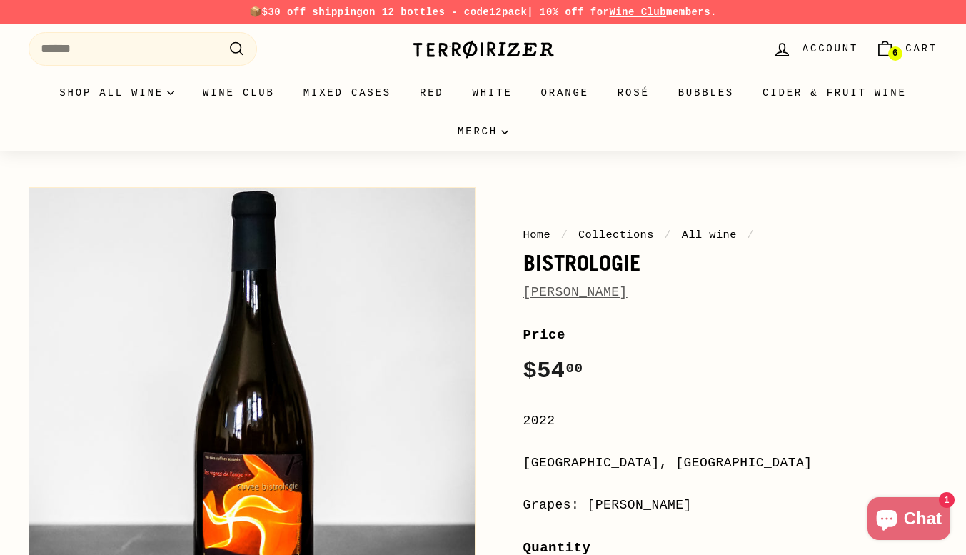
drag, startPoint x: 518, startPoint y: 261, endPoint x: 706, endPoint y: 303, distance: 192.5
click at [706, 303] on div "Home / Collections / All wine / Bistrologie Jean-Pierre Robinot Price Regular p…" at bounding box center [714, 545] width 447 height 731
drag, startPoint x: 521, startPoint y: 260, endPoint x: 668, endPoint y: 296, distance: 151.4
click at [668, 296] on div "Home / Collections / All wine / Bistrologie Jean-Pierre Robinot Price Regular p…" at bounding box center [714, 545] width 447 height 731
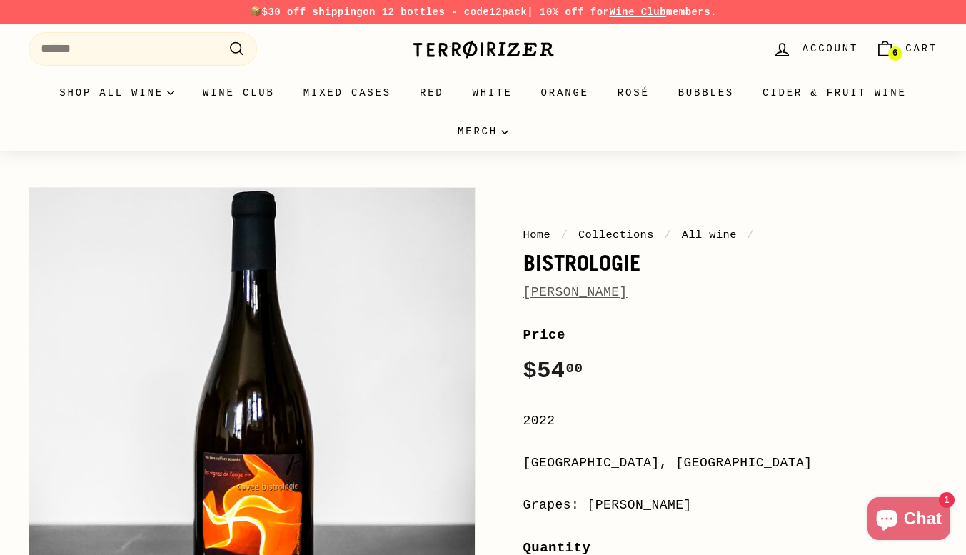
click at [667, 331] on label "Price" at bounding box center [730, 334] width 415 height 21
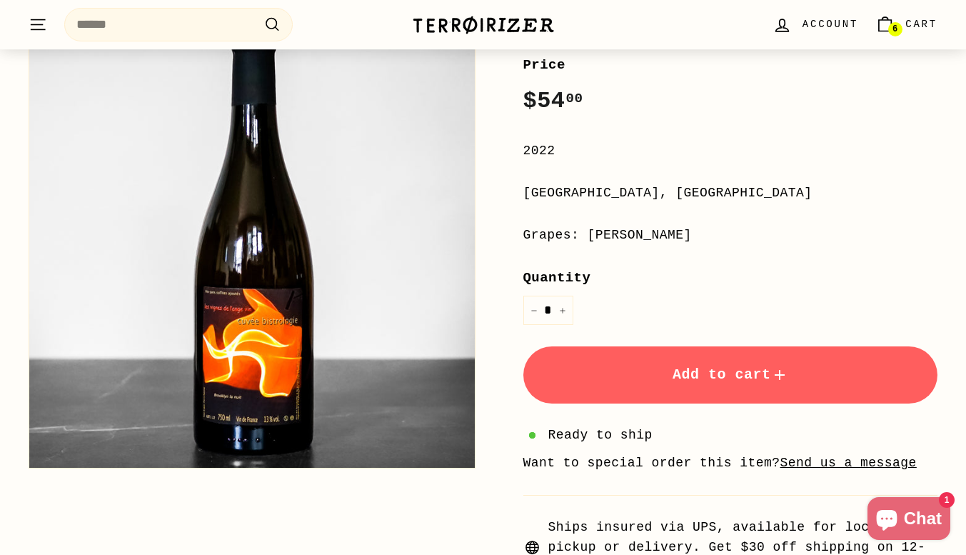
scroll to position [273, 0]
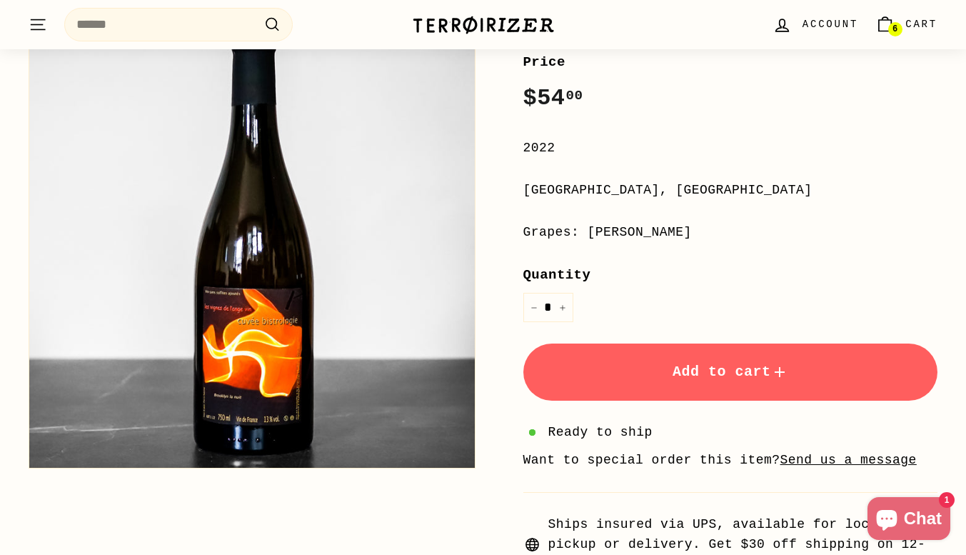
click at [683, 379] on span "Add to cart" at bounding box center [731, 371] width 116 height 16
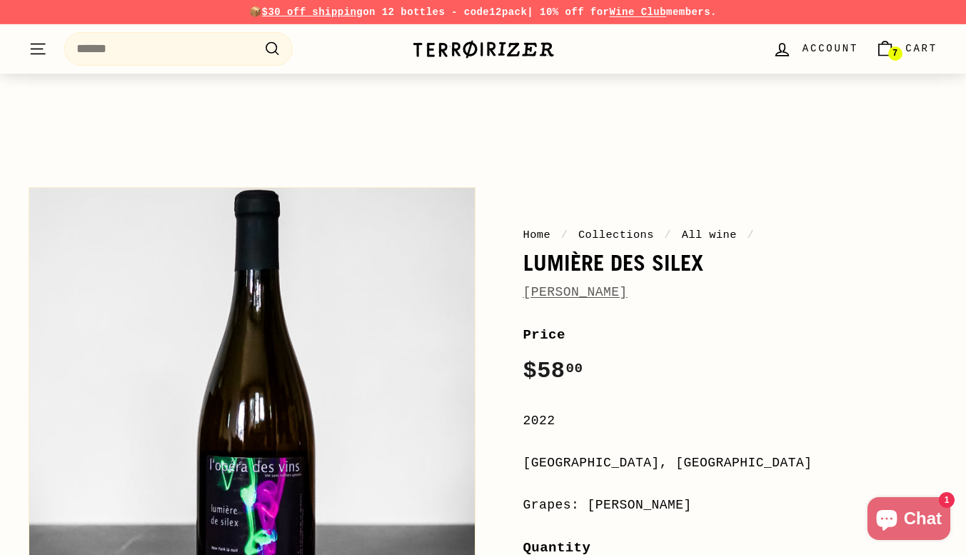
scroll to position [94, 0]
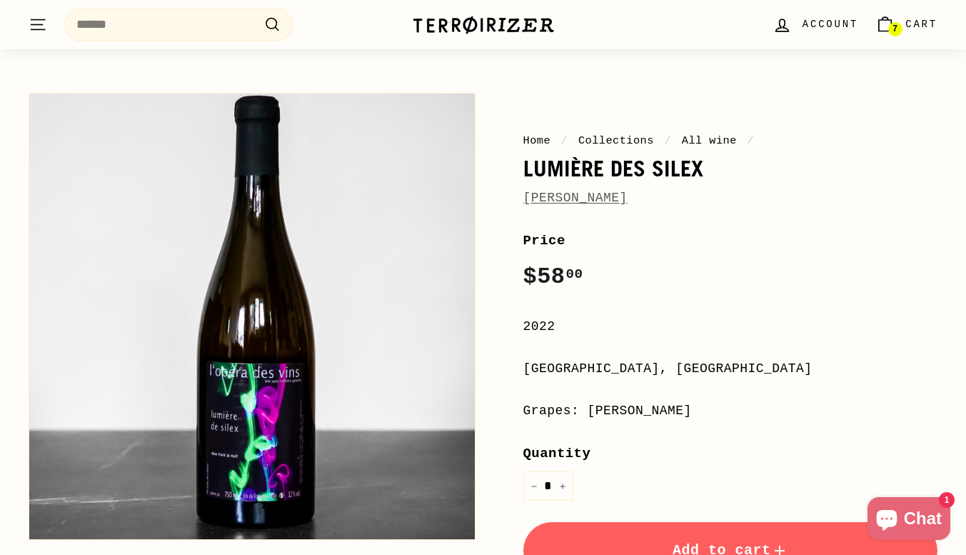
drag, startPoint x: 522, startPoint y: 167, endPoint x: 669, endPoint y: 200, distance: 150.7
click at [669, 200] on div "Home / Collections / All wine / Lumière des [PERSON_NAME] Price Regular price $…" at bounding box center [714, 451] width 447 height 731
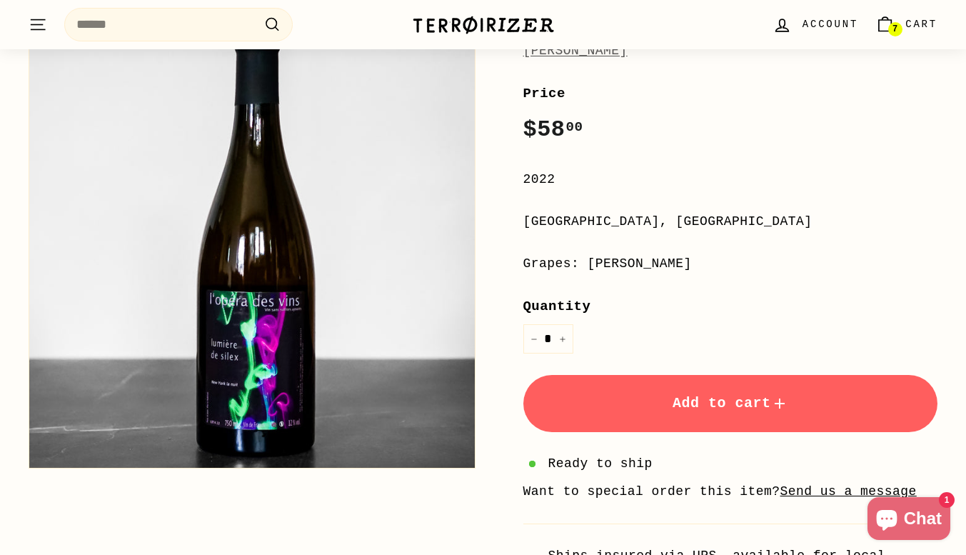
click at [724, 410] on span "Add to cart" at bounding box center [731, 403] width 116 height 16
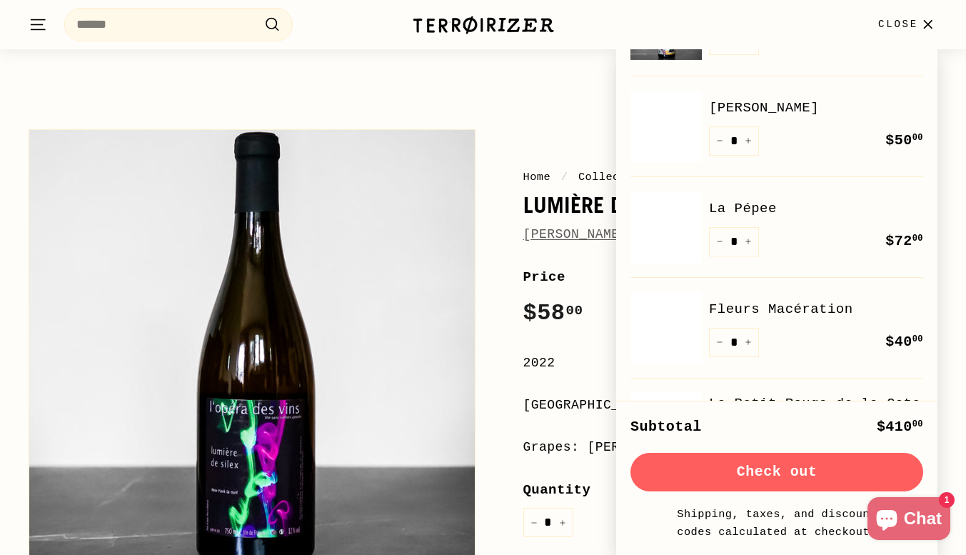
scroll to position [0, 0]
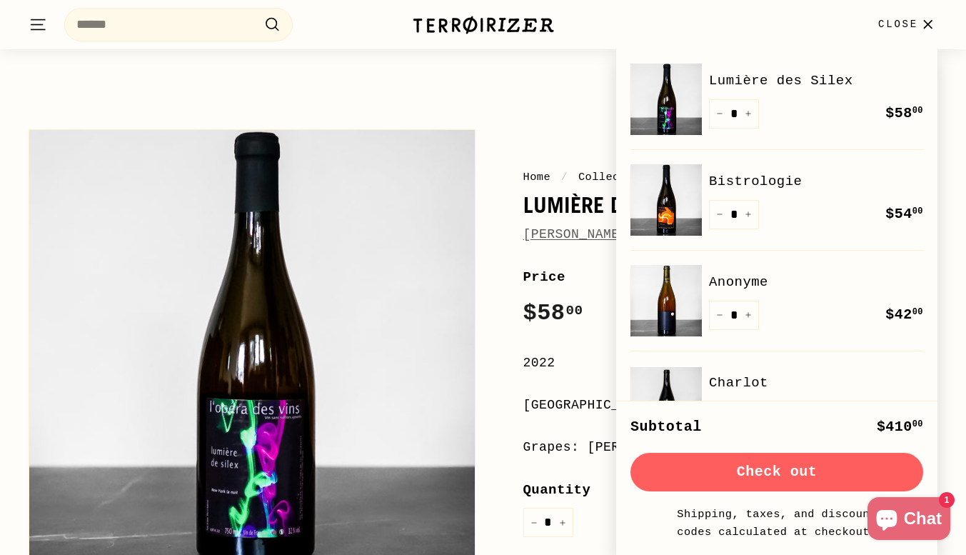
click at [905, 24] on span "Close" at bounding box center [898, 24] width 40 height 16
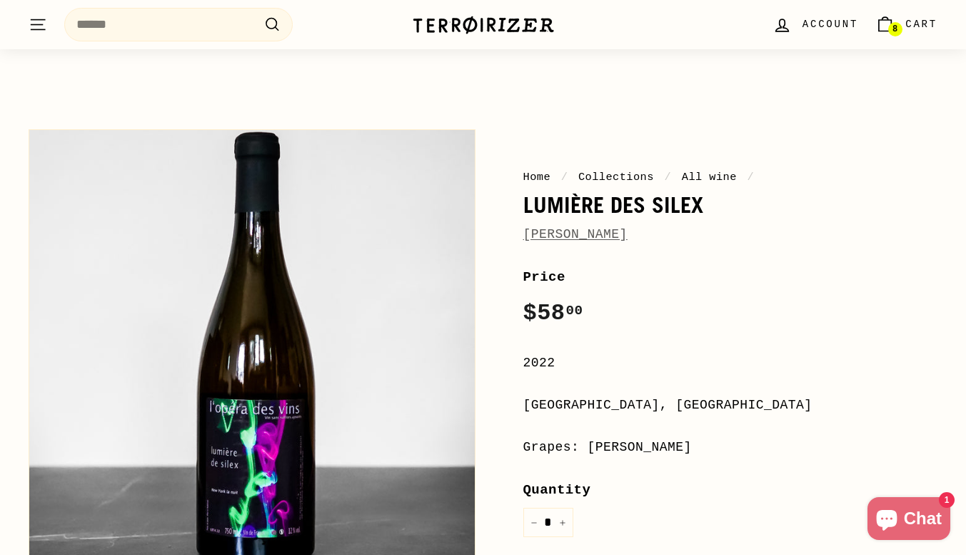
click at [904, 26] on link "8 Cart" at bounding box center [906, 25] width 79 height 42
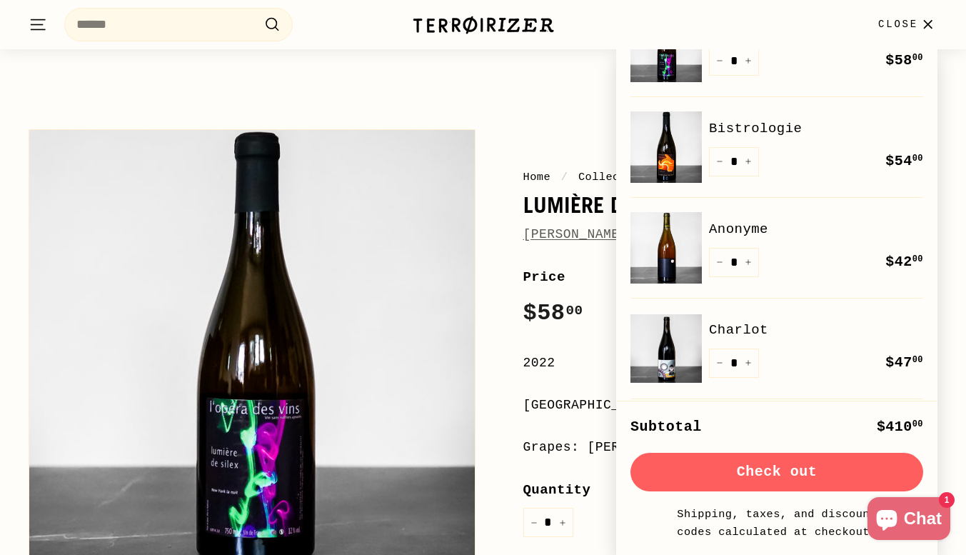
scroll to position [54, 0]
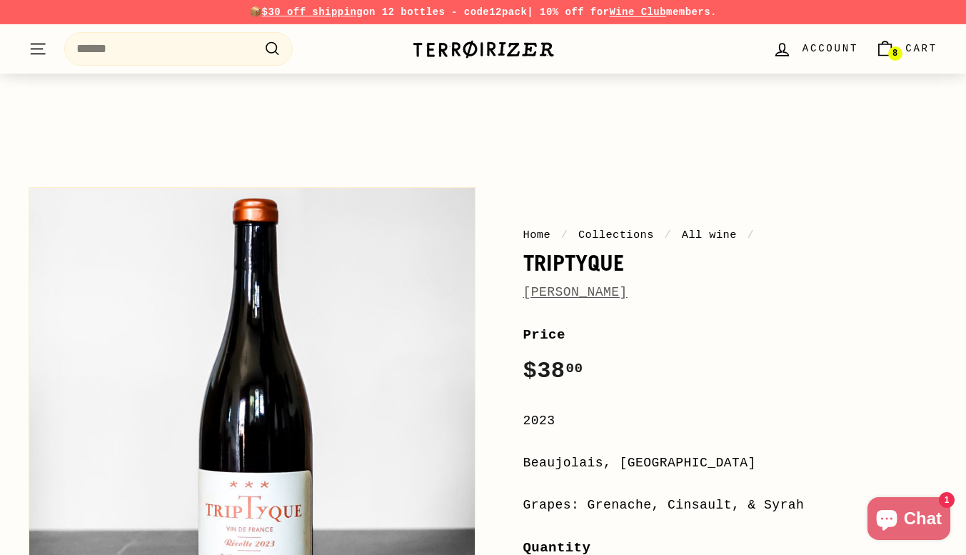
scroll to position [91, 0]
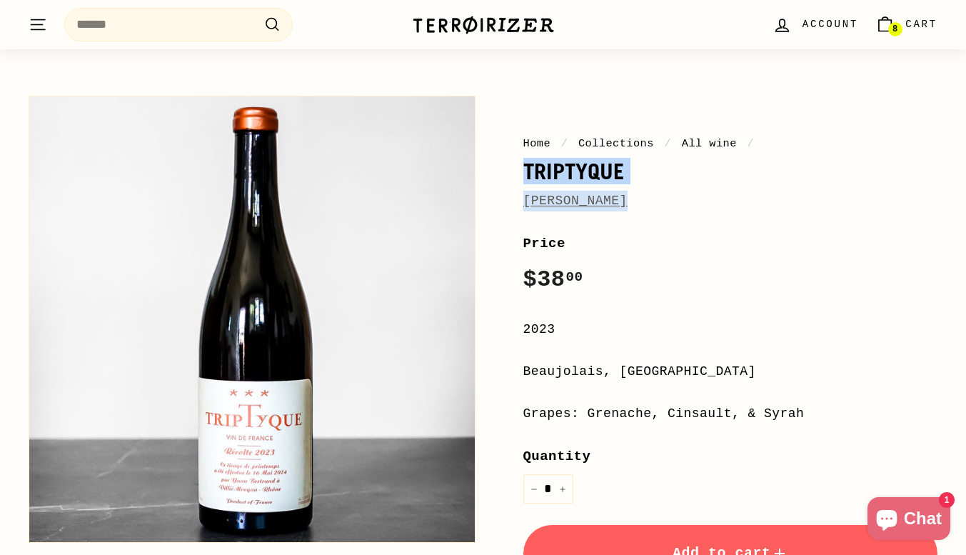
drag, startPoint x: 522, startPoint y: 169, endPoint x: 672, endPoint y: 194, distance: 152.0
click at [672, 194] on div "Home / Collections / All wine / Triptyque Yann Bertrand Price Regular price $38…" at bounding box center [714, 454] width 447 height 731
click at [653, 481] on div "Quantity * − +" at bounding box center [730, 475] width 415 height 58
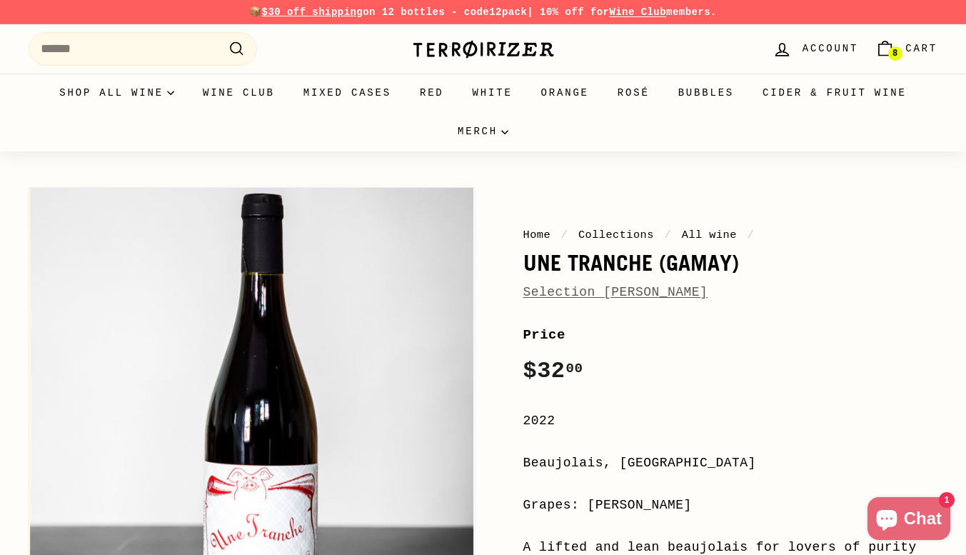
drag, startPoint x: 522, startPoint y: 270, endPoint x: 712, endPoint y: 302, distance: 192.7
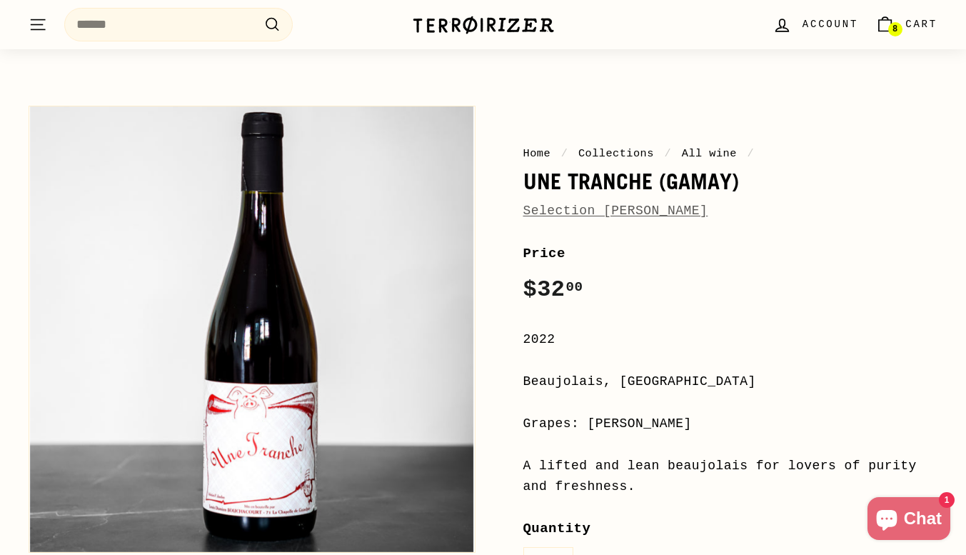
scroll to position [83, 0]
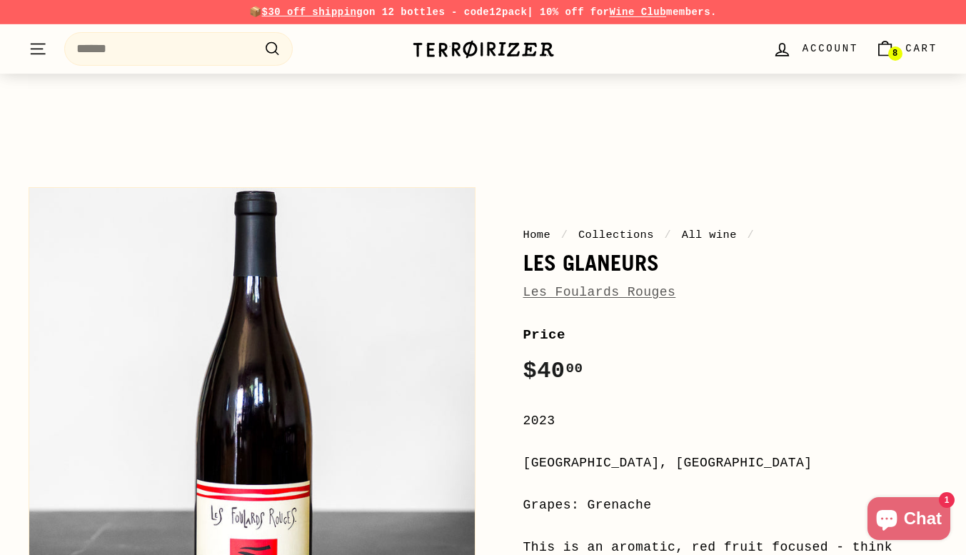
scroll to position [154, 0]
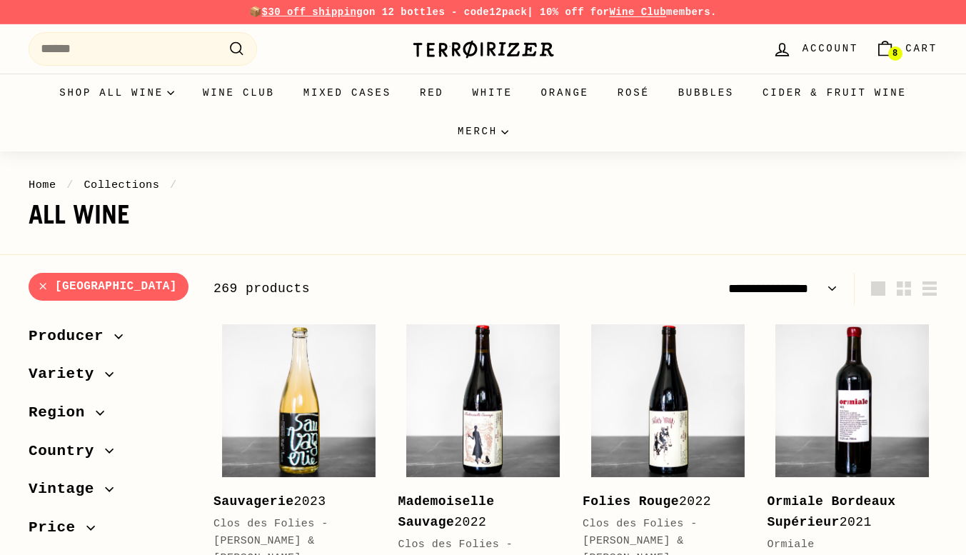
select select "**********"
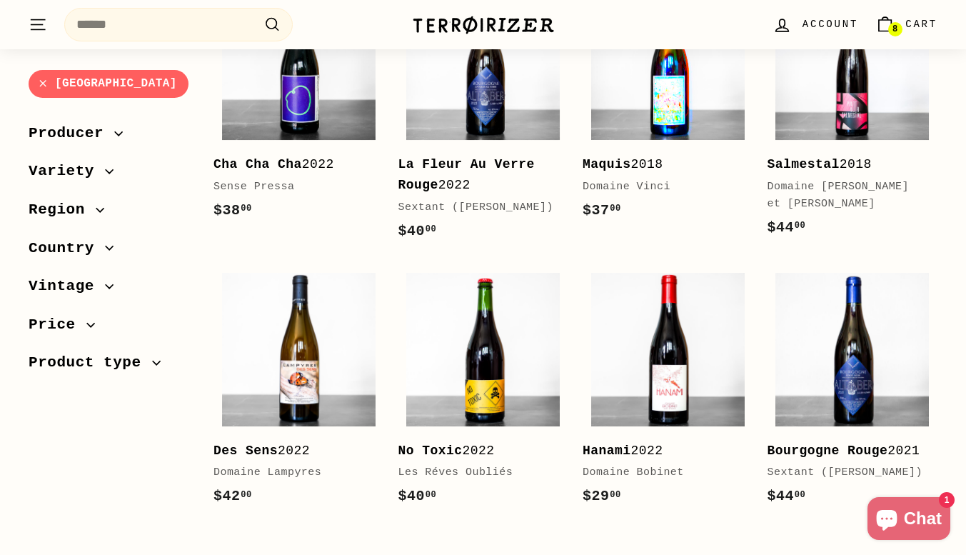
scroll to position [2653, 0]
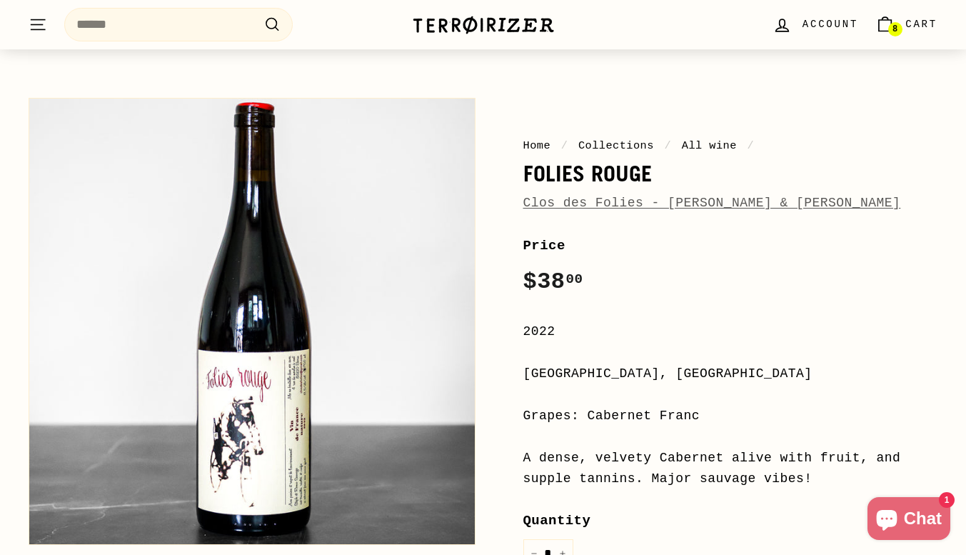
scroll to position [91, 0]
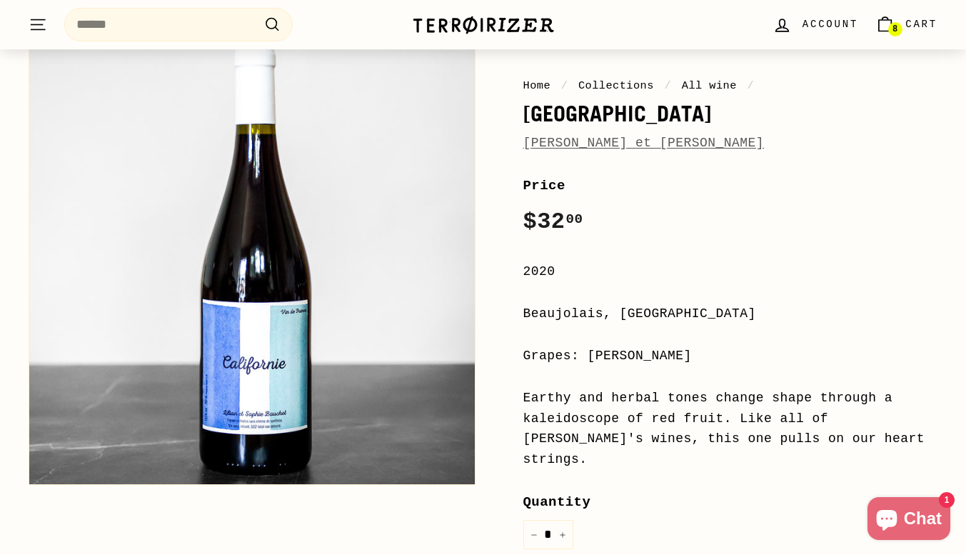
scroll to position [151, 0]
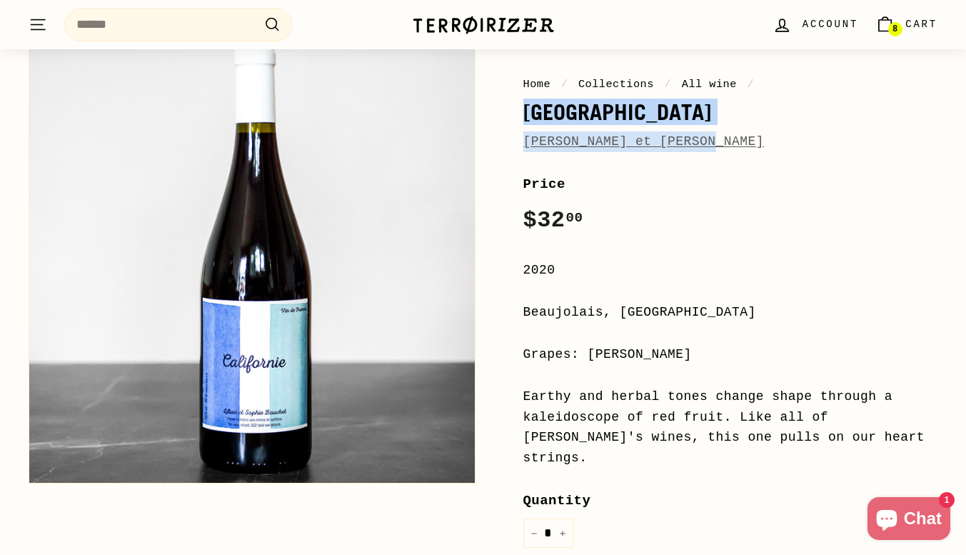
drag, startPoint x: 525, startPoint y: 111, endPoint x: 706, endPoint y: 144, distance: 184.3
click at [706, 144] on div "Home / Collections / All wine / Californie Lilian et Sophie Bauchet" at bounding box center [730, 114] width 415 height 76
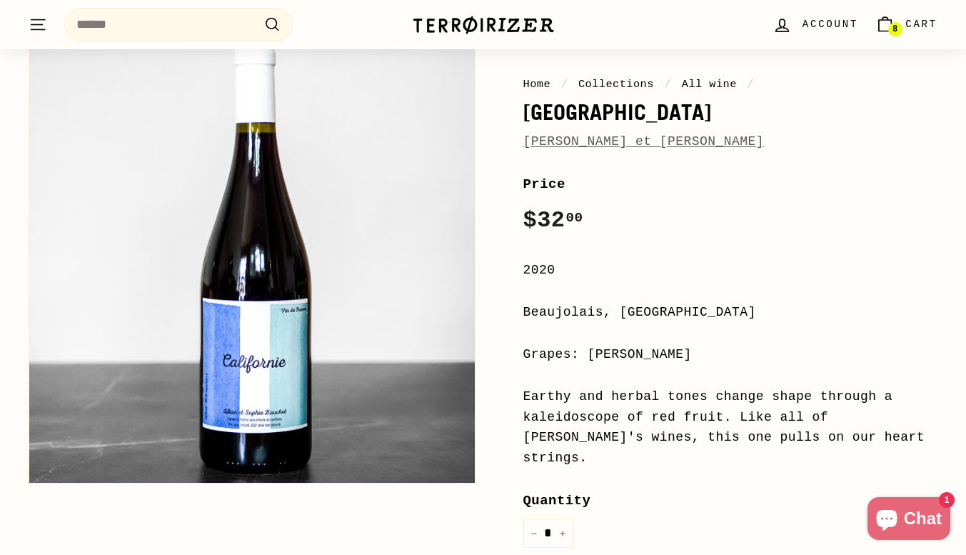
click at [708, 415] on div "Earthy and herbal tones change shape through a kaleidoscope of red fruit. Like …" at bounding box center [730, 427] width 415 height 82
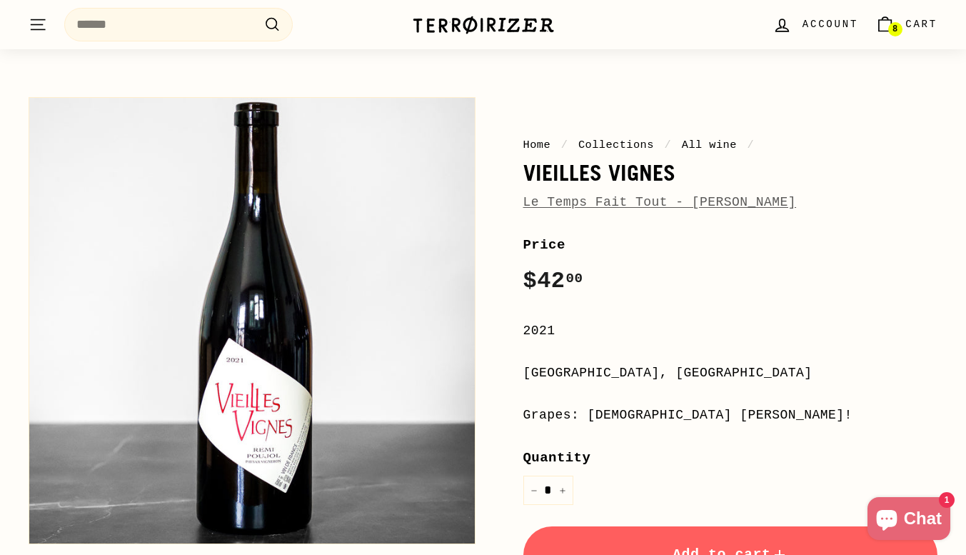
scroll to position [95, 0]
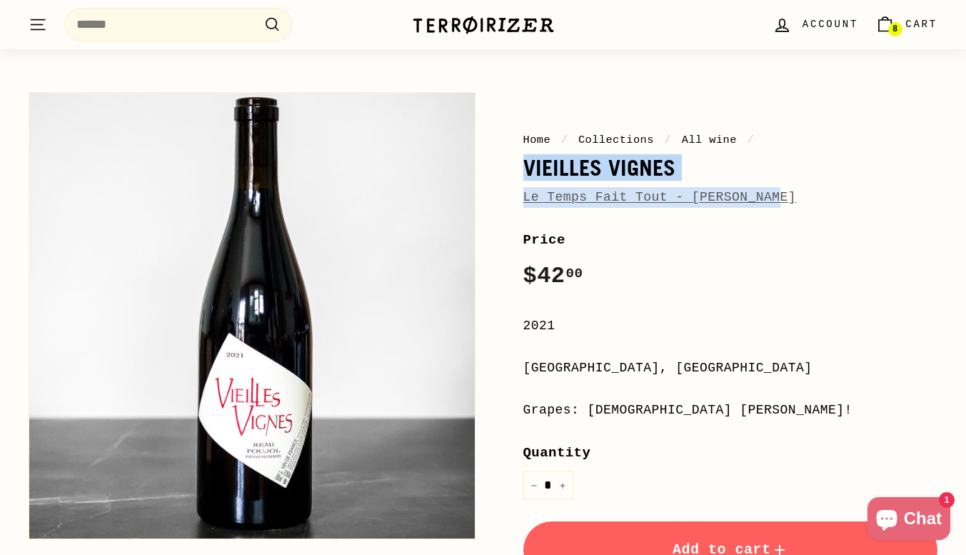
drag, startPoint x: 519, startPoint y: 166, endPoint x: 786, endPoint y: 196, distance: 268.1
click at [786, 196] on div "Home / Collections / All wine / Vieilles Vignes Le Temps Fait Tout - [PERSON_NA…" at bounding box center [714, 450] width 447 height 731
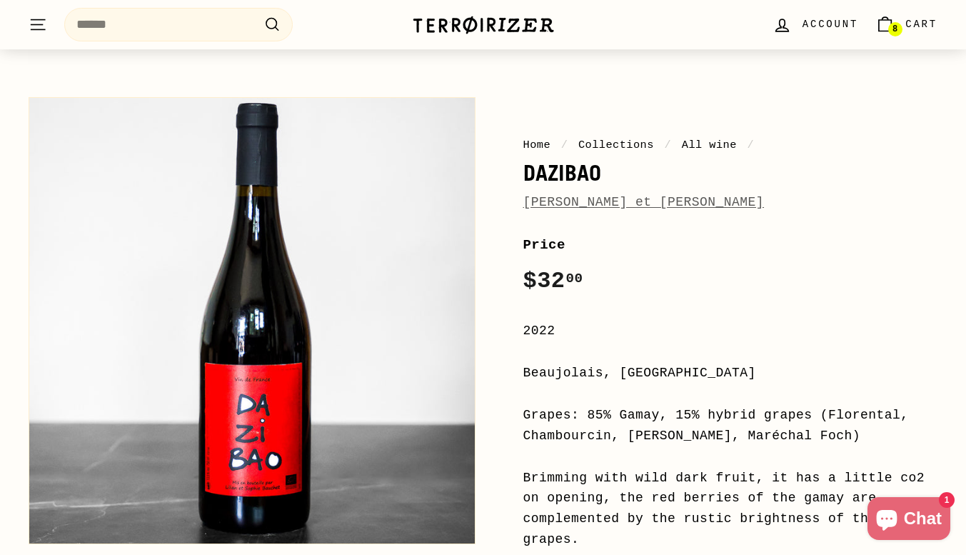
scroll to position [91, 0]
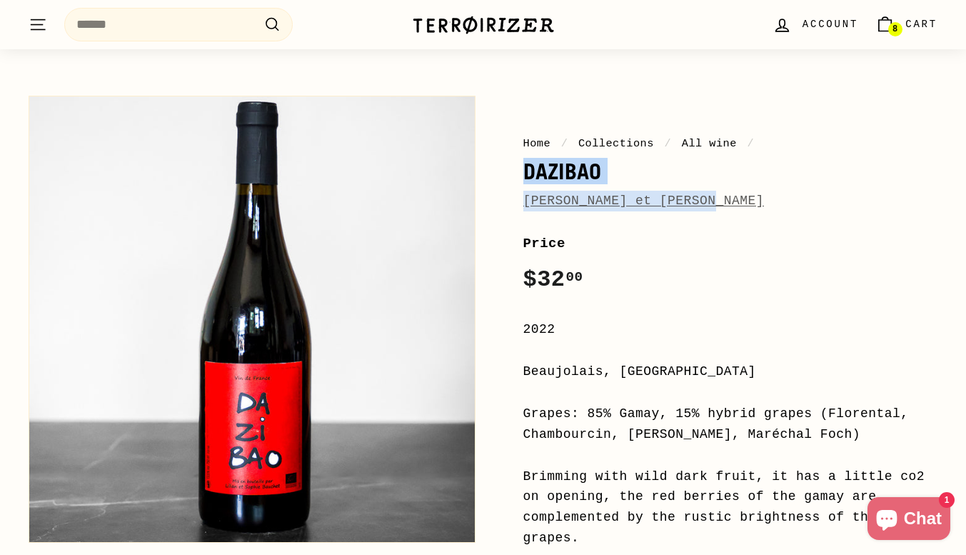
drag, startPoint x: 516, startPoint y: 167, endPoint x: 719, endPoint y: 204, distance: 206.1
click at [719, 204] on div "Home / Collections / All wine / DAZIBAO Lilian et Sophie Bauchet Price Regular …" at bounding box center [714, 517] width 447 height 856
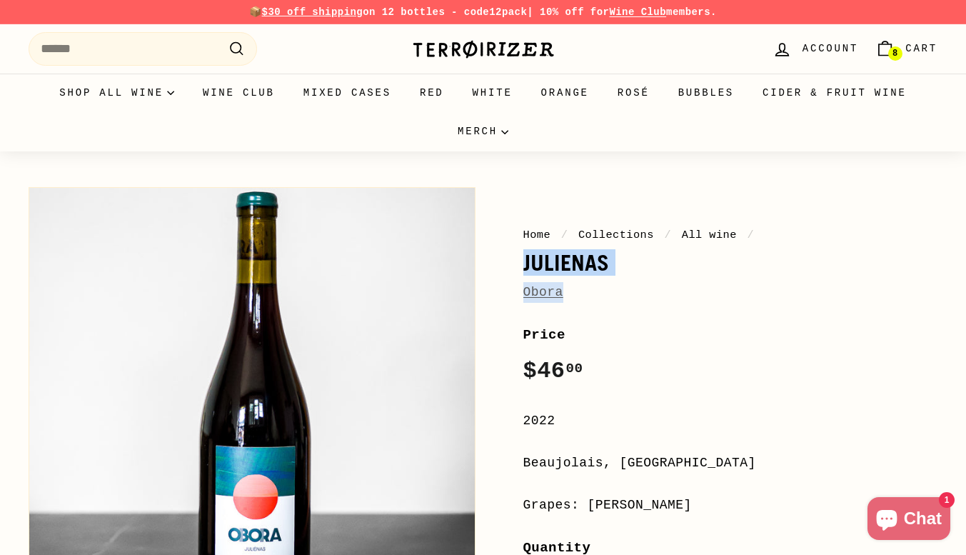
drag, startPoint x: 521, startPoint y: 264, endPoint x: 591, endPoint y: 294, distance: 76.8
click at [591, 294] on div "Home / Collections / All wine / [PERSON_NAME] Price Regular price $46 00 $46.00…" at bounding box center [714, 545] width 447 height 731
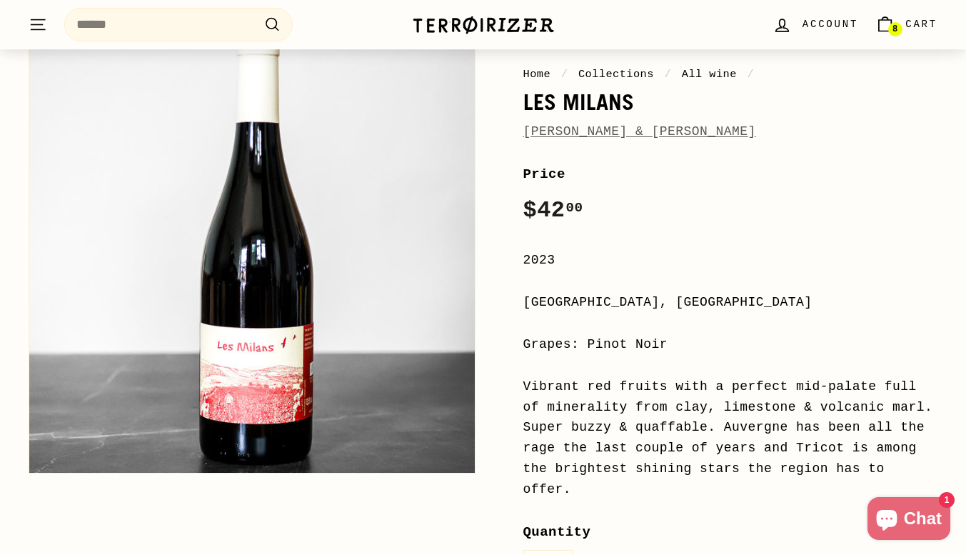
scroll to position [181, 0]
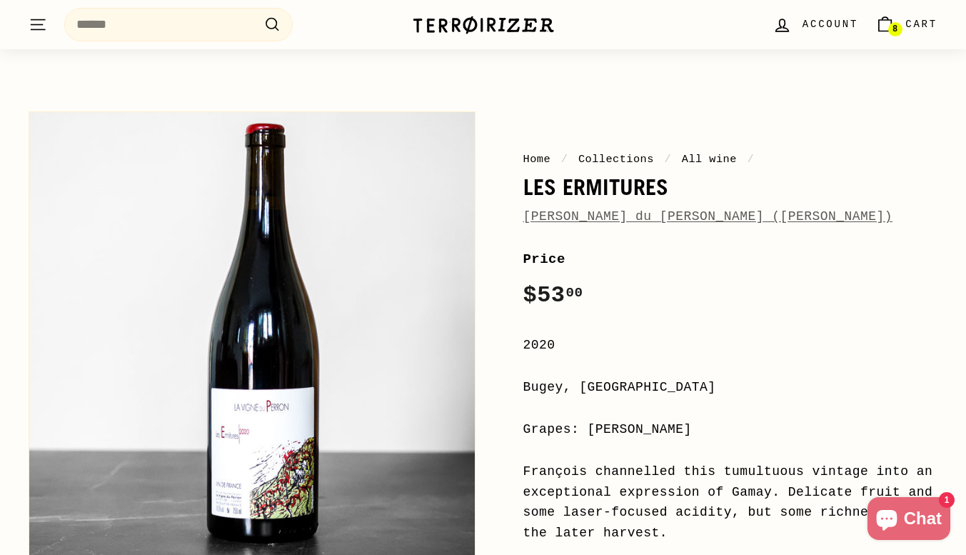
scroll to position [76, 0]
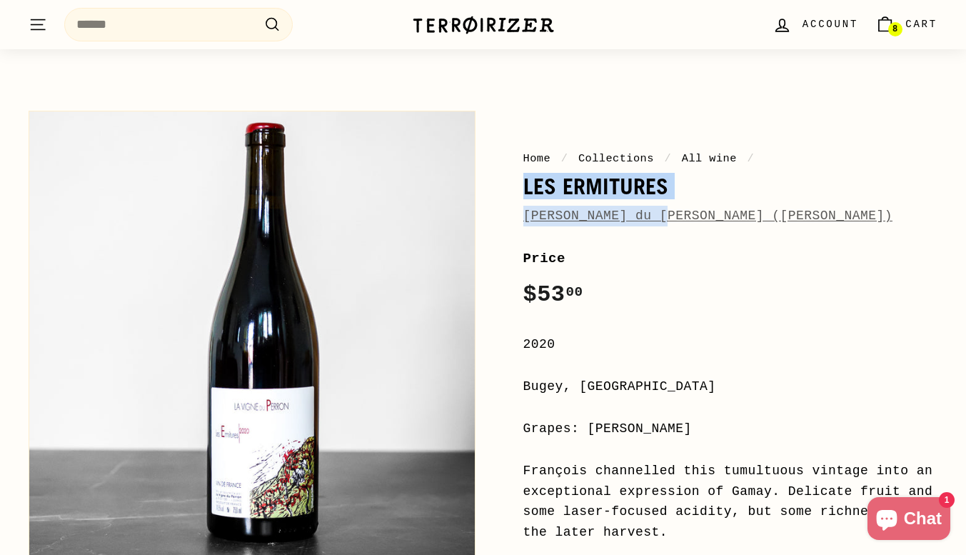
drag, startPoint x: 516, startPoint y: 186, endPoint x: 655, endPoint y: 226, distance: 144.9
click at [655, 226] on div "Home / Collections / All wine / Les Ermitures La Vigne du Perron (François Grin…" at bounding box center [714, 521] width 447 height 835
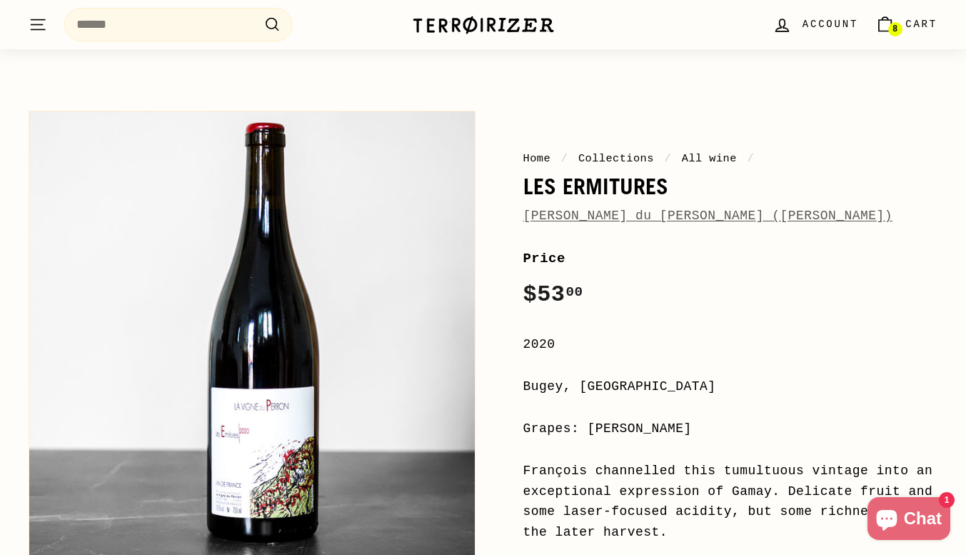
click at [701, 352] on div "2020" at bounding box center [730, 344] width 415 height 21
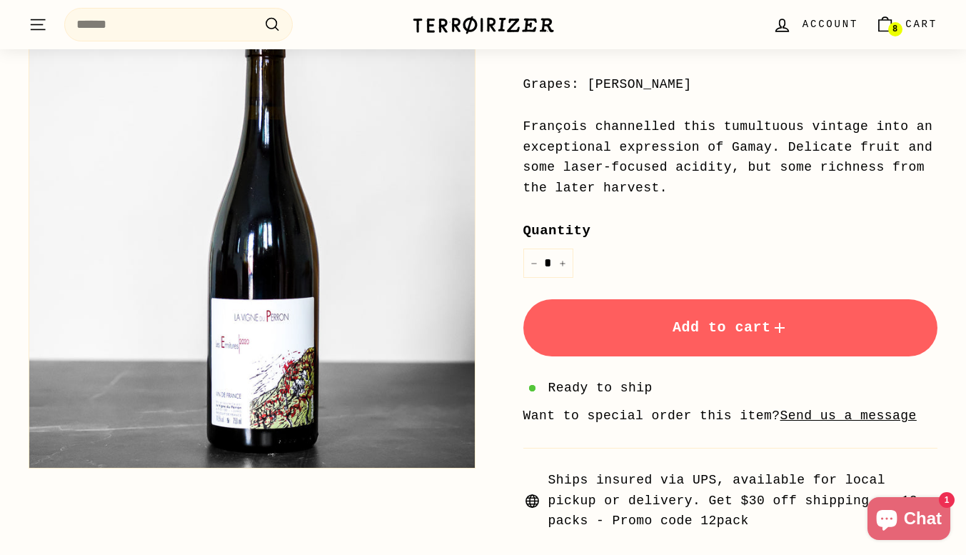
click at [707, 335] on span "Add to cart" at bounding box center [731, 327] width 116 height 16
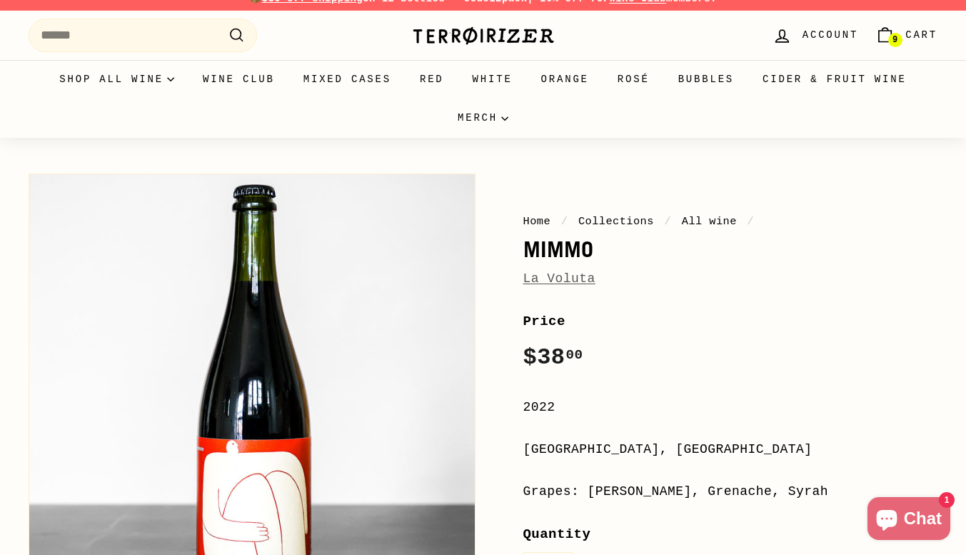
scroll to position [14, 0]
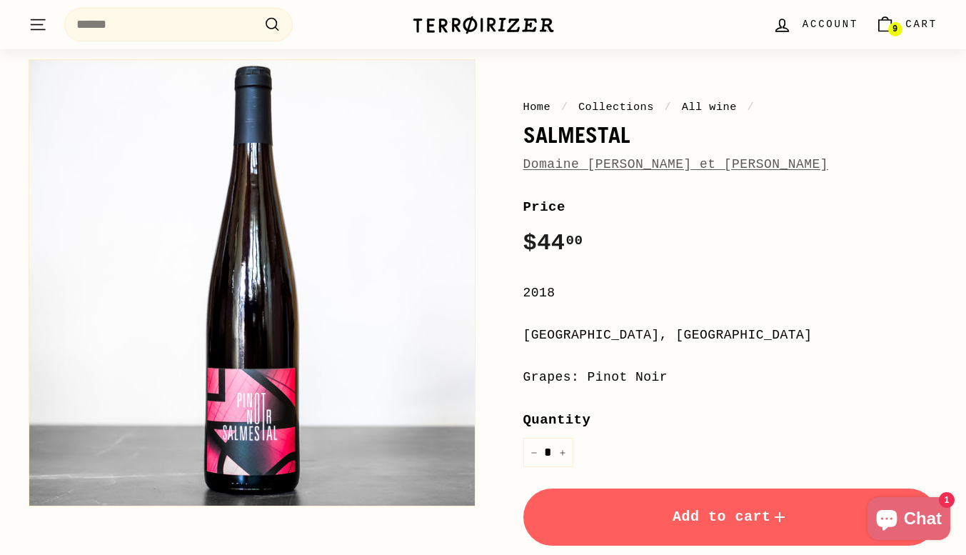
scroll to position [129, 0]
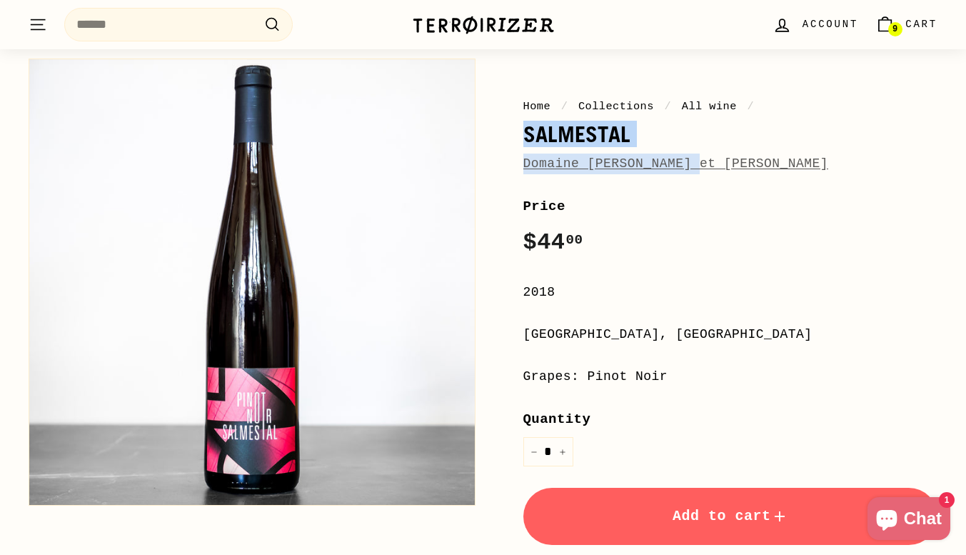
drag, startPoint x: 526, startPoint y: 133, endPoint x: 699, endPoint y: 168, distance: 177.0
click at [699, 168] on div "Home / Collections / All wine / Salmestal Domaine Kumpf et Meyer" at bounding box center [730, 136] width 415 height 76
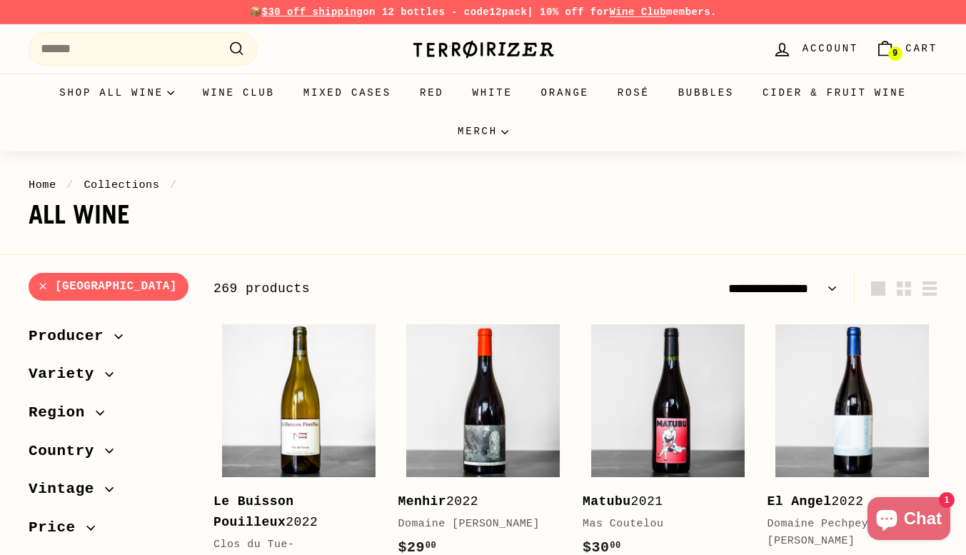
select select "**********"
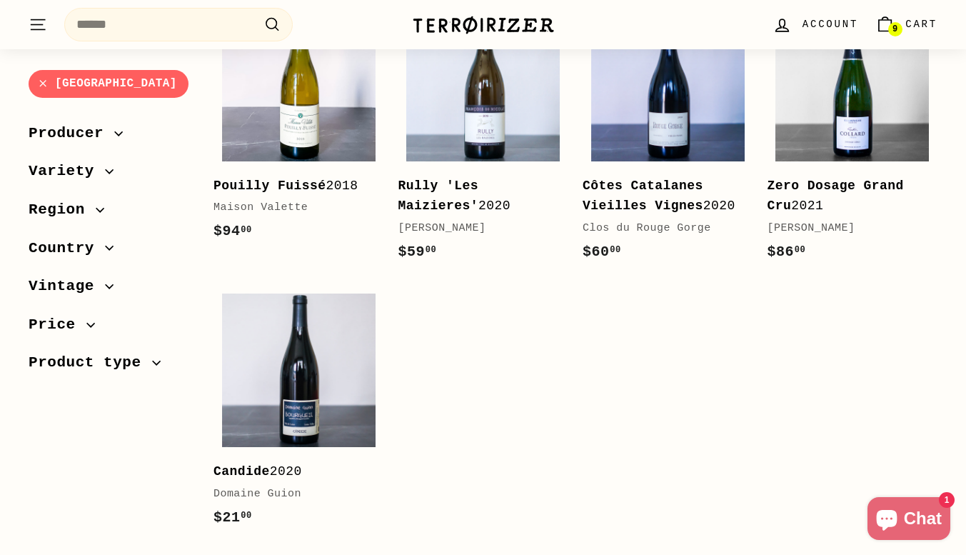
scroll to position [2098, 0]
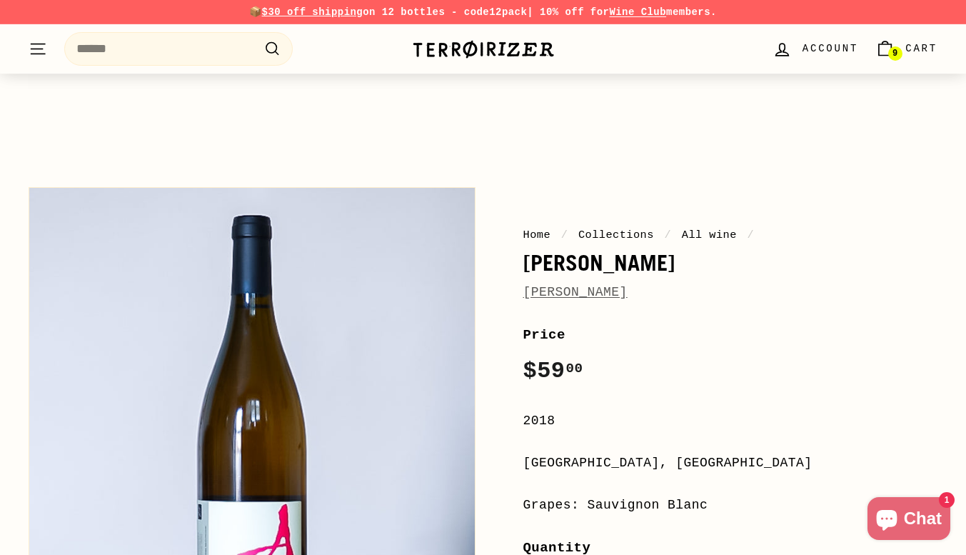
scroll to position [174, 0]
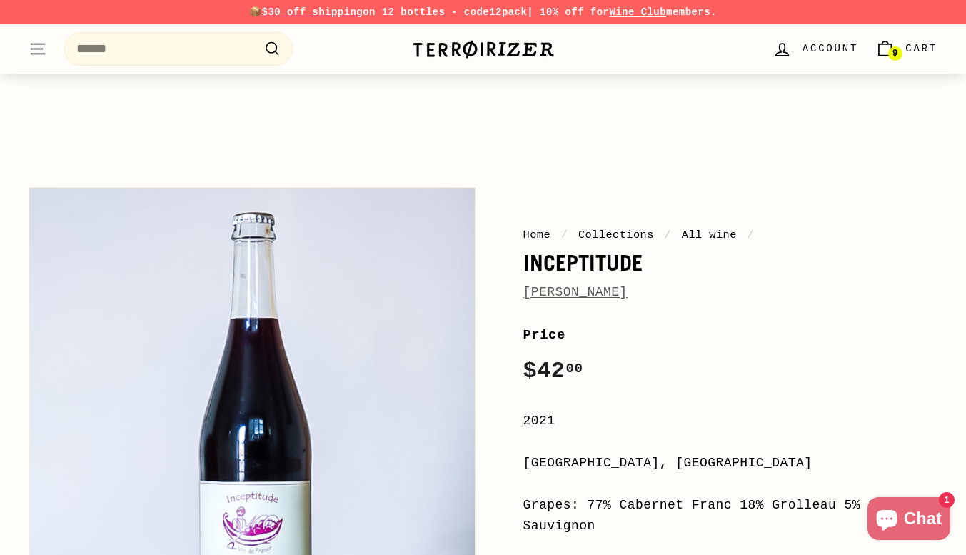
scroll to position [115, 0]
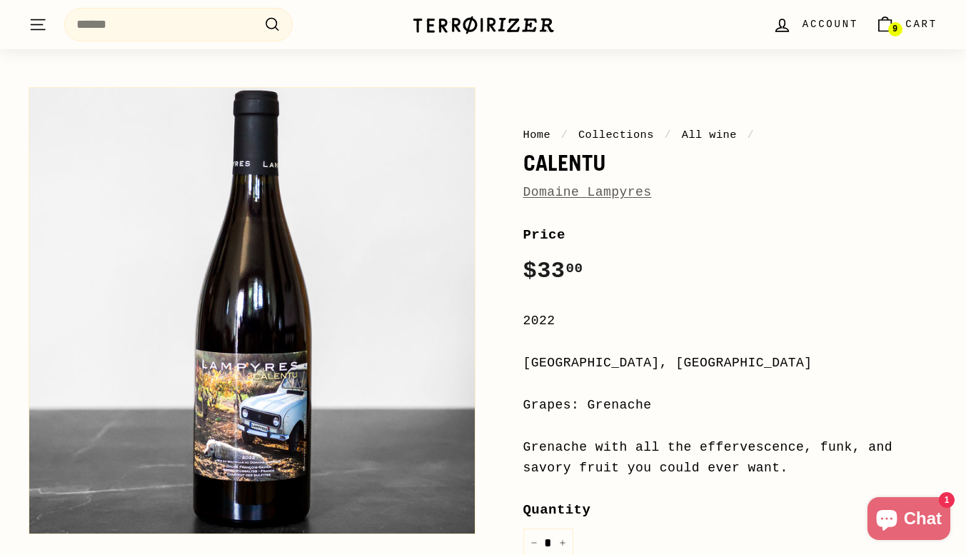
scroll to position [101, 0]
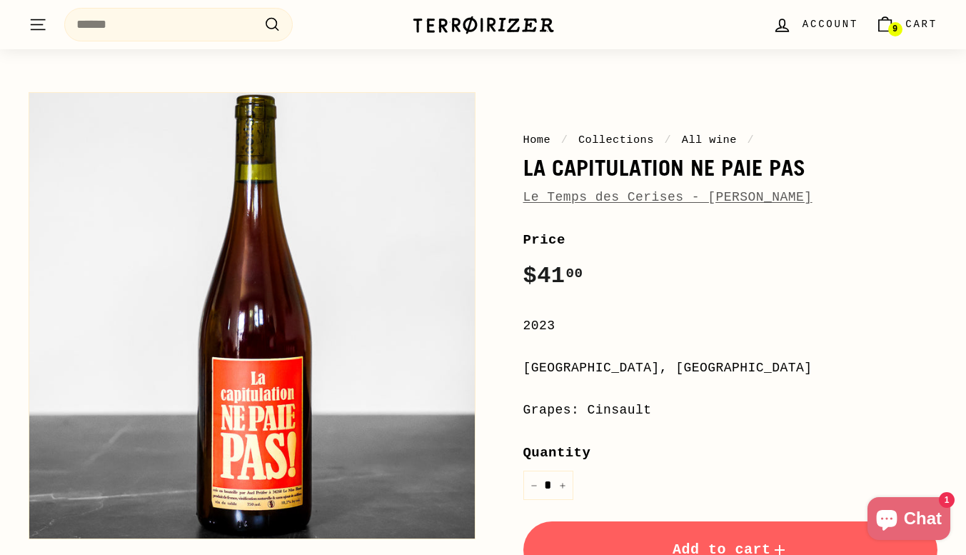
scroll to position [93, 0]
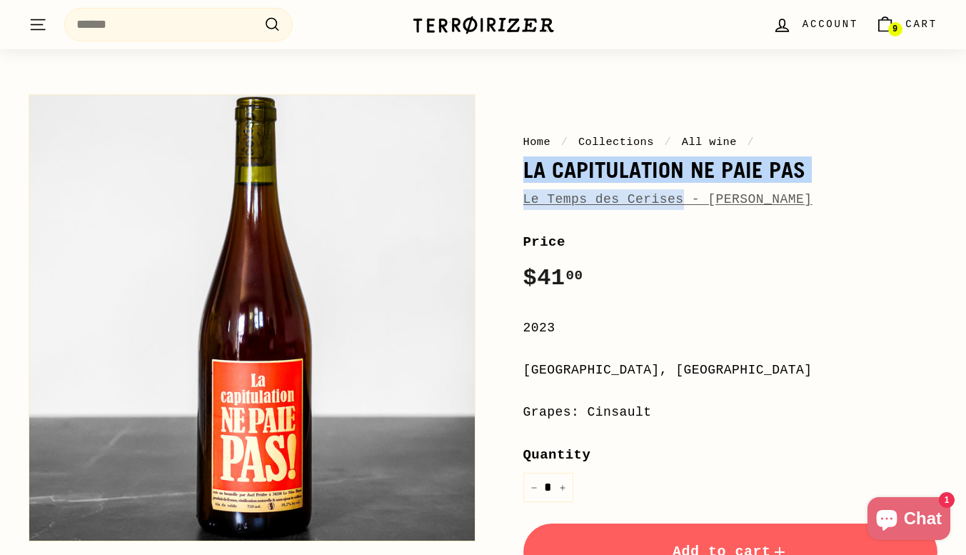
drag, startPoint x: 523, startPoint y: 168, endPoint x: 672, endPoint y: 201, distance: 152.8
click at [672, 201] on div "Home / Collections / All wine / La Capitulation ne Paie pas Le Temps des Cerise…" at bounding box center [714, 452] width 447 height 731
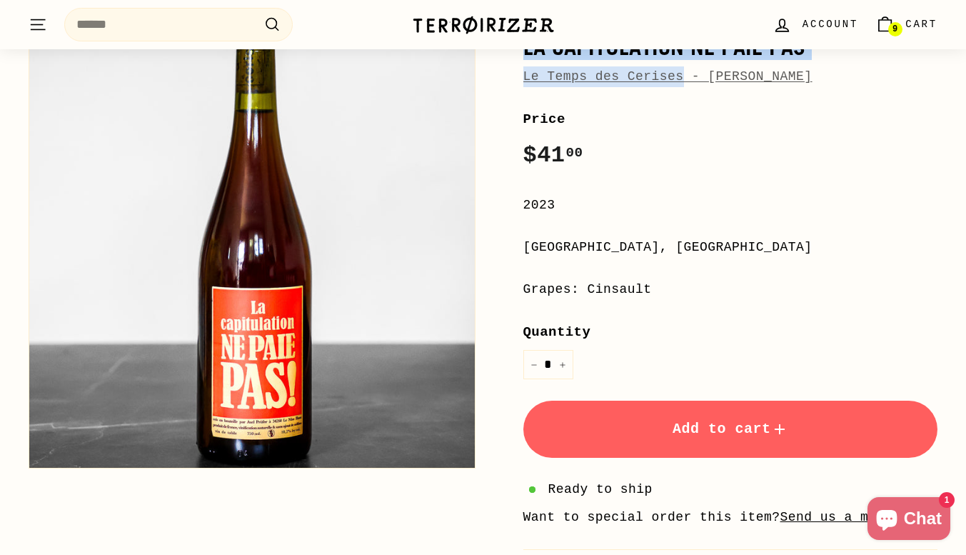
click at [743, 439] on button "Add to cart" at bounding box center [730, 429] width 415 height 57
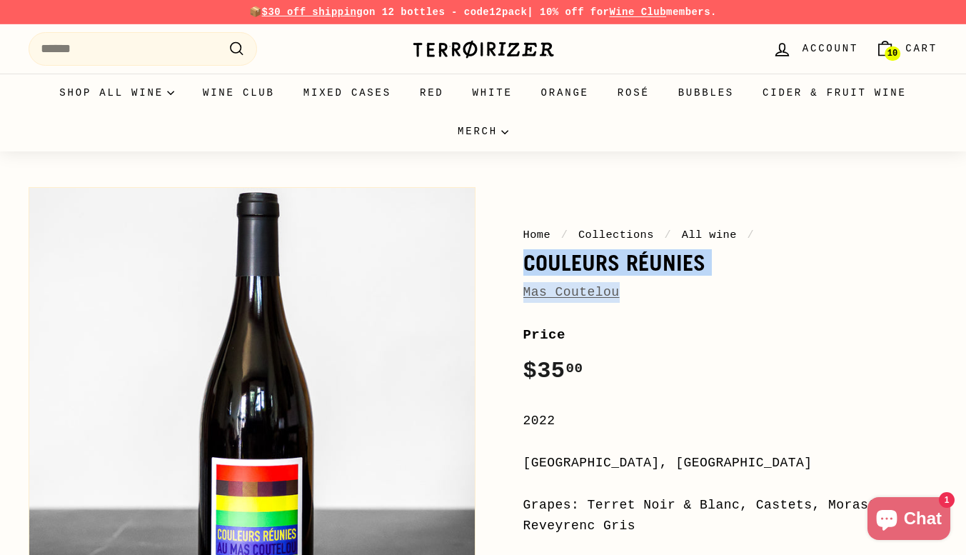
drag, startPoint x: 525, startPoint y: 262, endPoint x: 631, endPoint y: 284, distance: 107.8
click at [631, 284] on div "Home / Collections / All wine / Couleurs Réunies Mas Coutelou" at bounding box center [730, 264] width 415 height 76
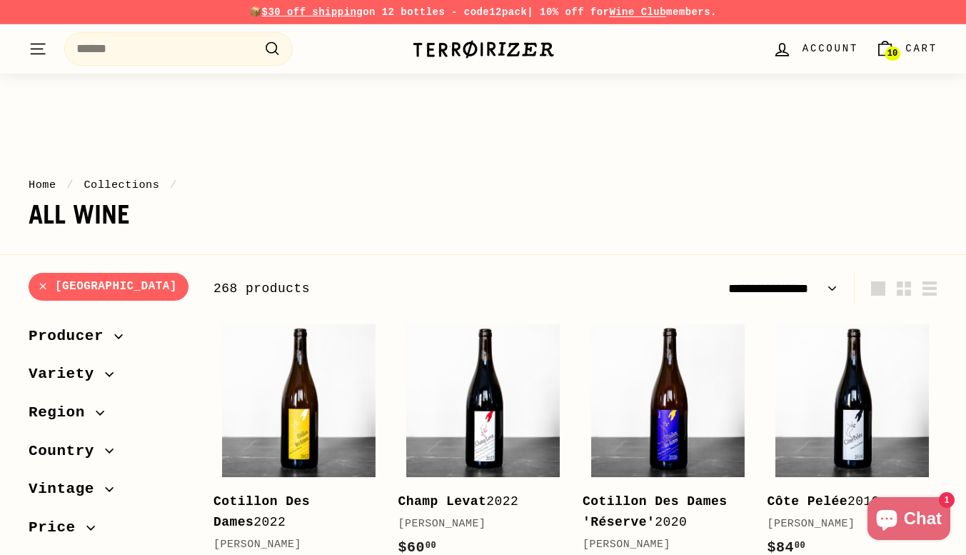
select select "**********"
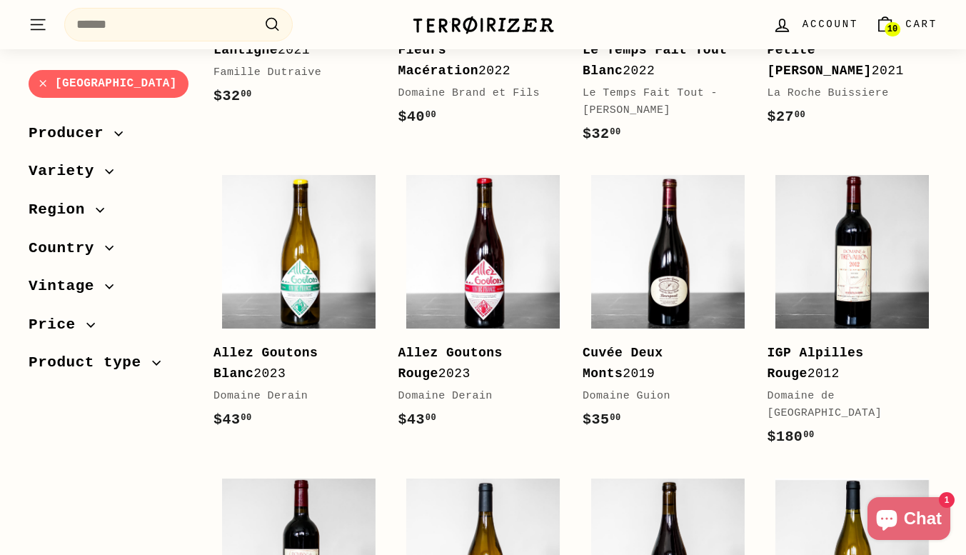
scroll to position [1829, 0]
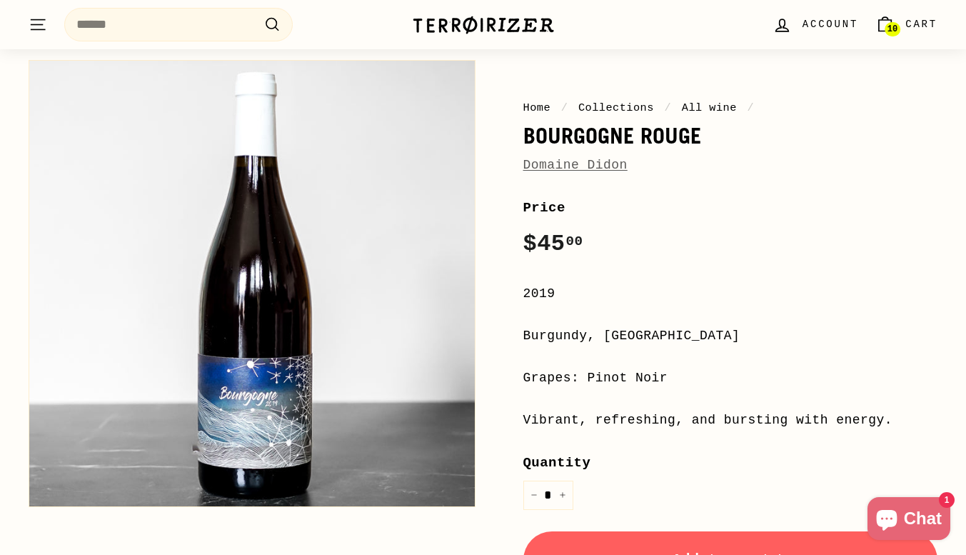
scroll to position [137, 0]
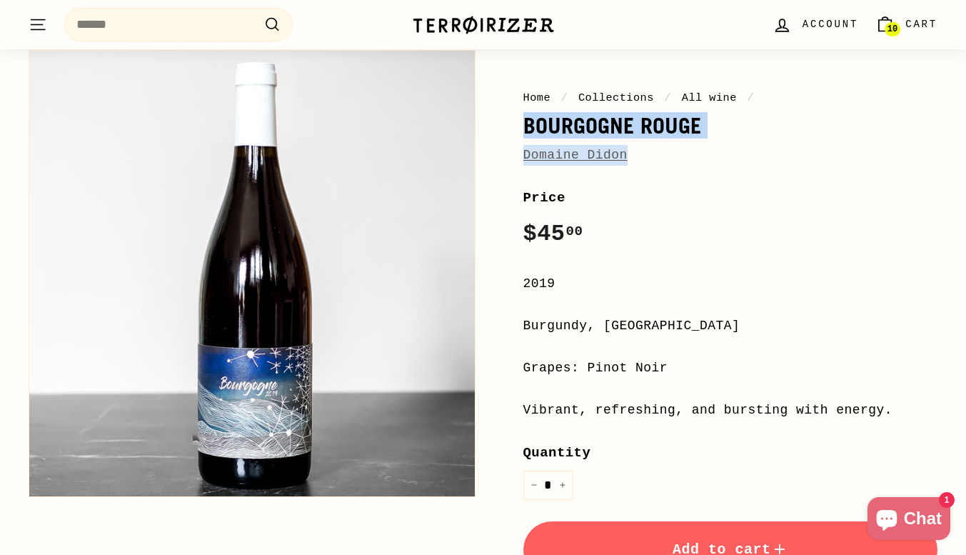
drag, startPoint x: 523, startPoint y: 121, endPoint x: 644, endPoint y: 151, distance: 125.1
click at [644, 151] on div "Home / Collections / All wine / Bourgogne Rouge Domaine Didon Price Regular pri…" at bounding box center [714, 429] width 447 height 773
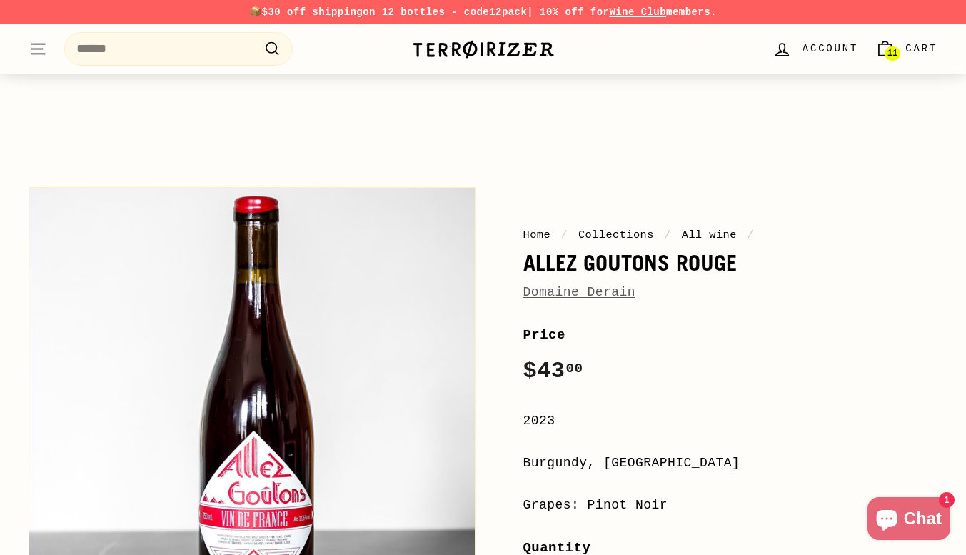
scroll to position [25, 0]
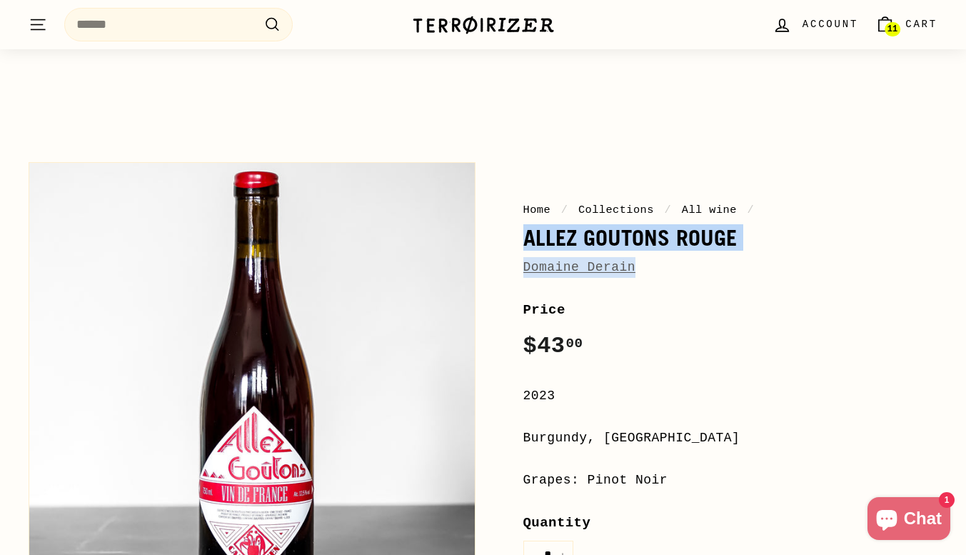
drag, startPoint x: 518, startPoint y: 239, endPoint x: 656, endPoint y: 263, distance: 139.8
click at [656, 263] on div "Home / Collections / All wine / Allez Goutons Rouge Domaine Derain Price Regula…" at bounding box center [714, 520] width 447 height 731
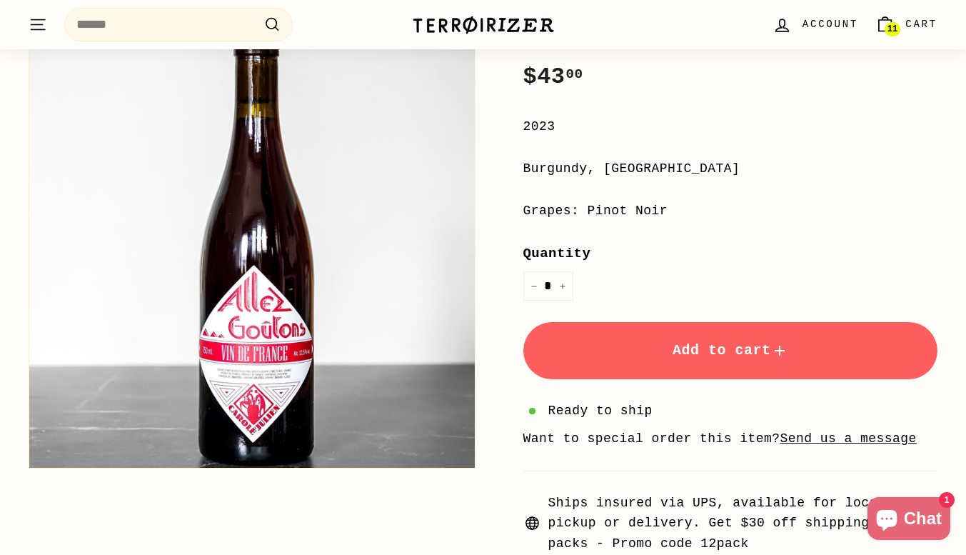
scroll to position [306, 0]
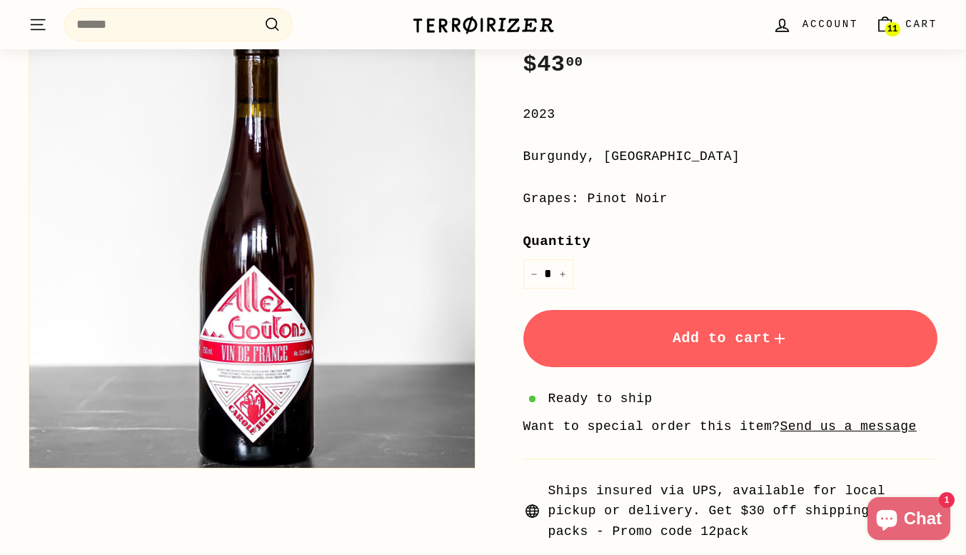
click at [707, 340] on span "Add to cart" at bounding box center [731, 338] width 116 height 16
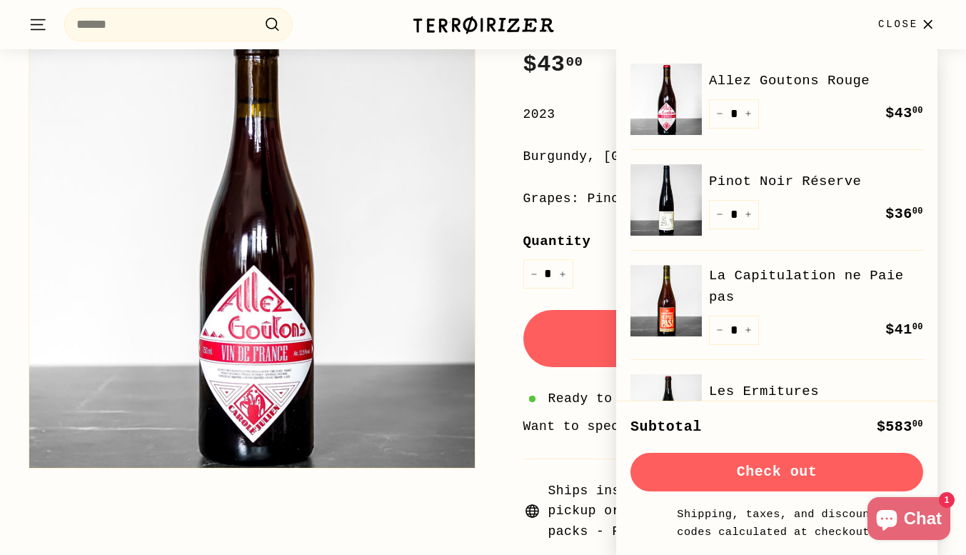
click at [523, 431] on li "Want to special order this item? Send us a message" at bounding box center [730, 426] width 415 height 21
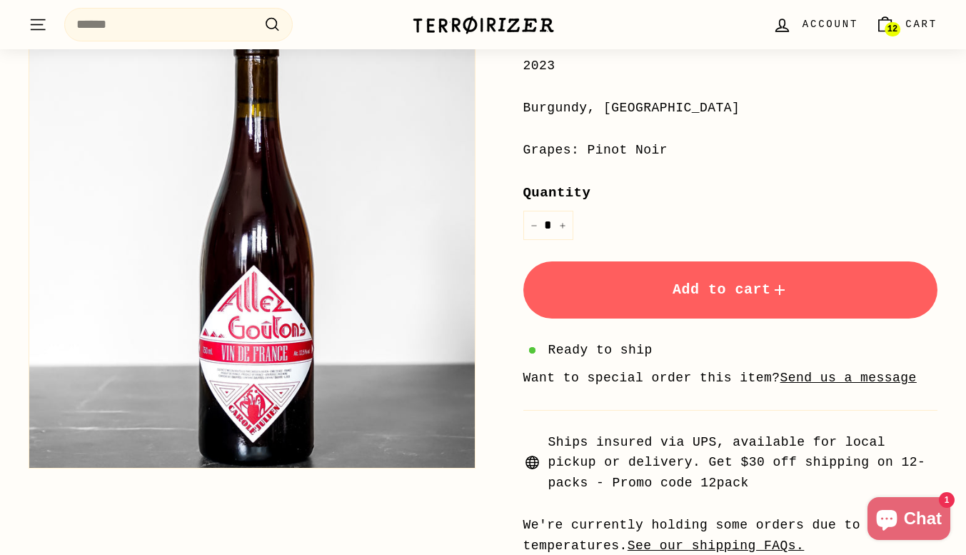
scroll to position [356, 0]
drag, startPoint x: 586, startPoint y: 482, endPoint x: 658, endPoint y: 483, distance: 71.4
click at [658, 483] on span "Ships insured via UPS, available for local pickup or delivery. Get $30 off ship…" at bounding box center [743, 461] width 390 height 61
copy span "12pack"
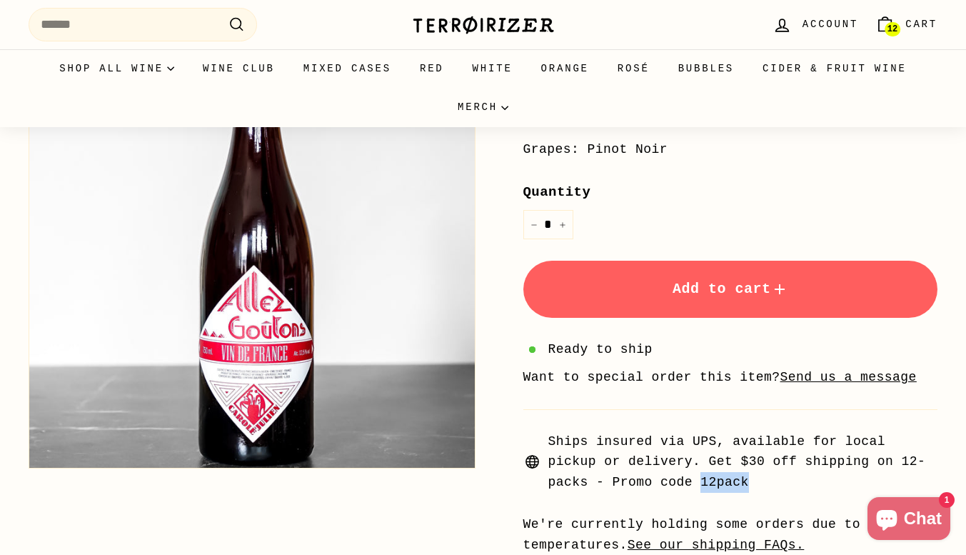
scroll to position [0, 0]
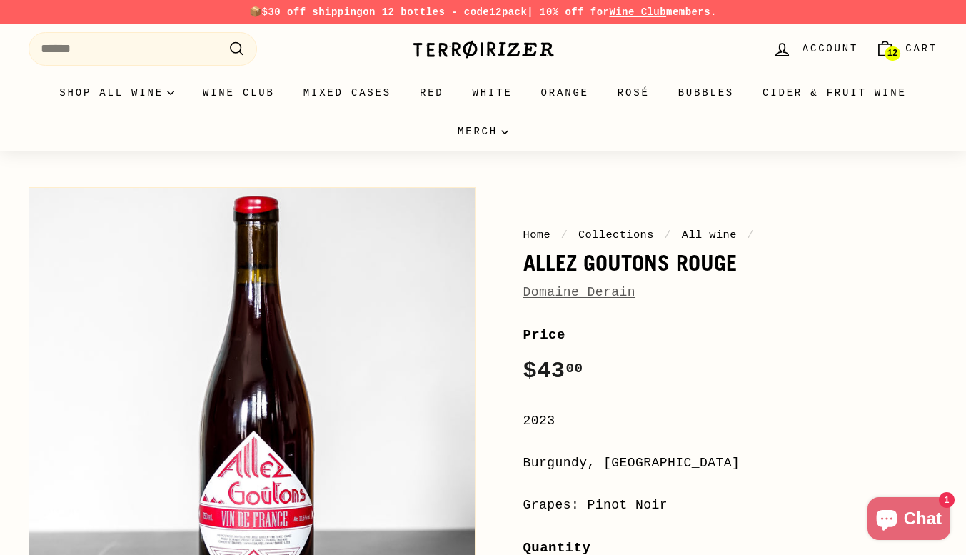
click at [897, 51] on span "12" at bounding box center [893, 54] width 10 height 10
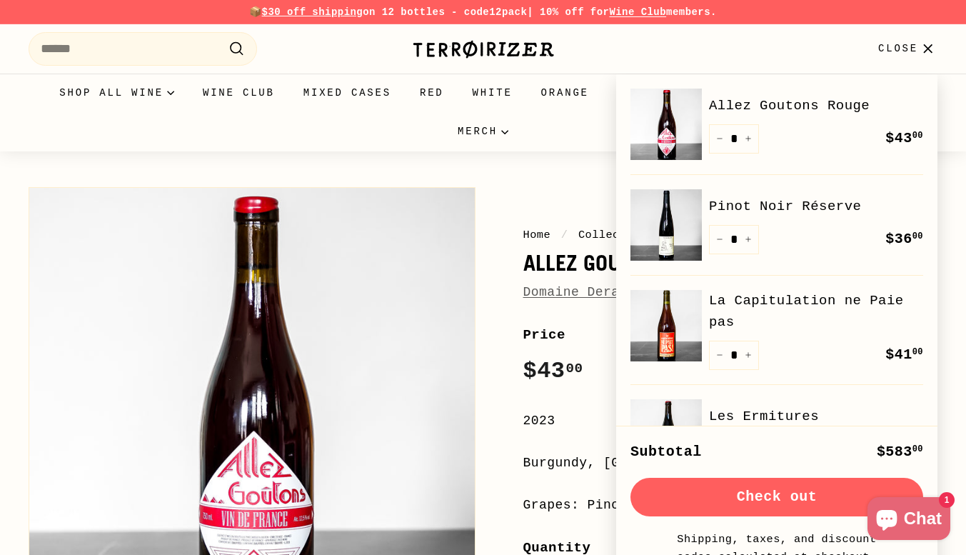
click at [768, 511] on button "Check out" at bounding box center [777, 497] width 293 height 39
